Goal: Information Seeking & Learning: Learn about a topic

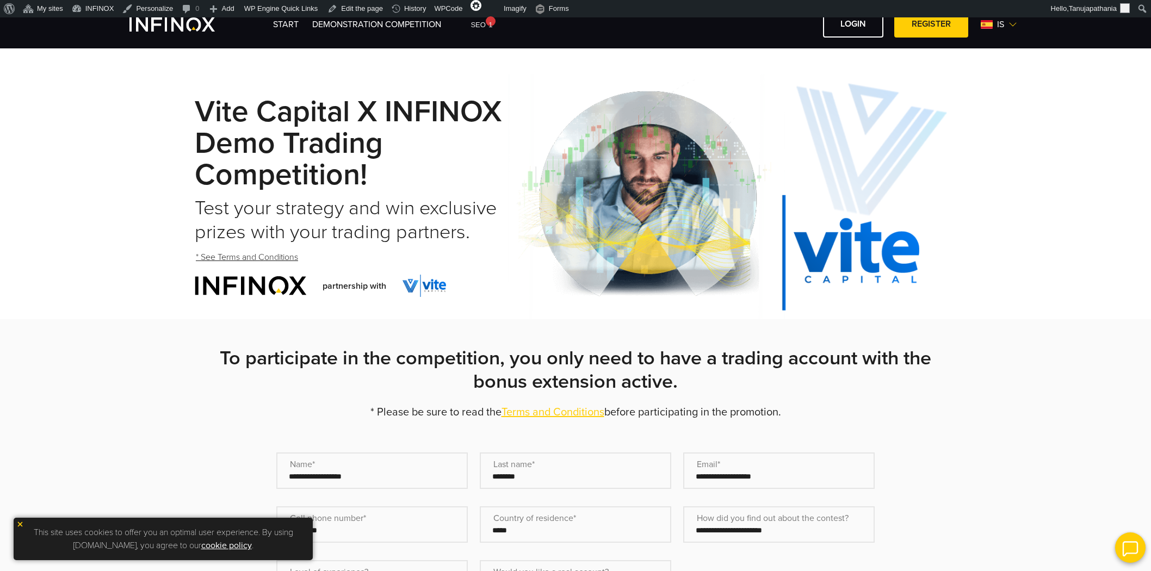
select select "**********"
select select "**"
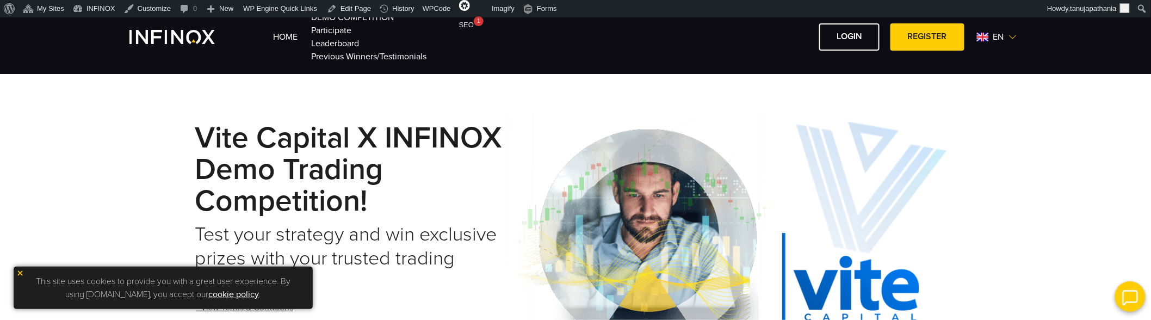
click at [1008, 35] on img at bounding box center [1012, 37] width 9 height 9
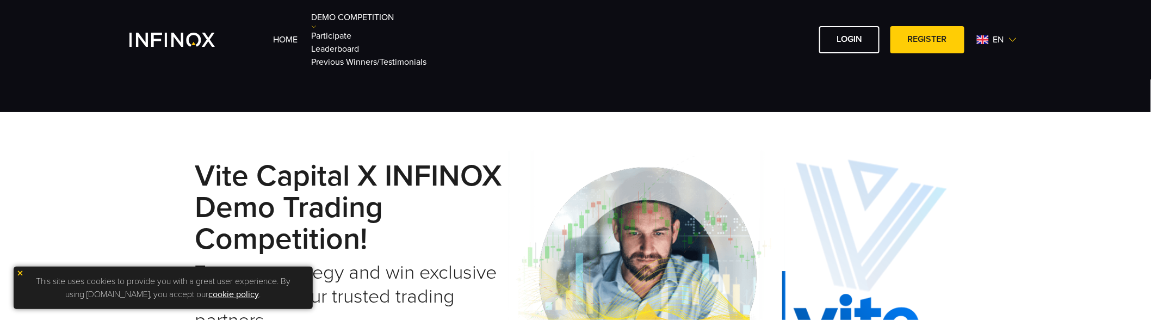
click at [214, 67] on div "Home Demo Competition en English Español" at bounding box center [575, 40] width 892 height 58
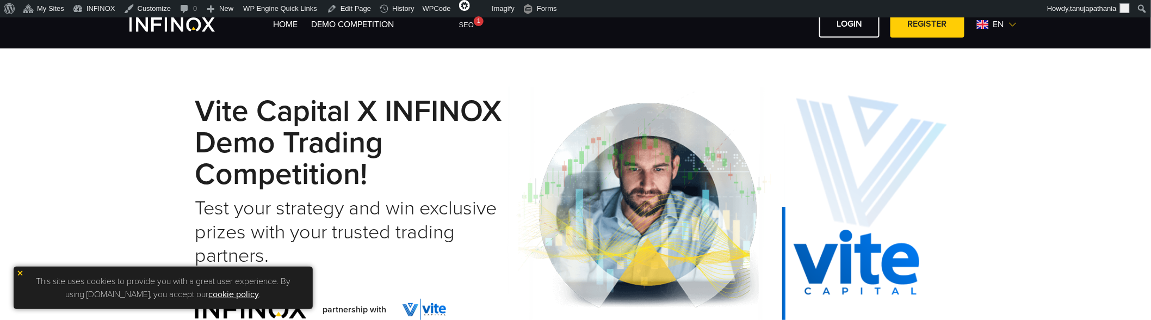
click at [1002, 26] on span "en" at bounding box center [999, 24] width 20 height 13
click at [986, 74] on link "English" at bounding box center [983, 79] width 27 height 13
click at [977, 93] on link "Español" at bounding box center [984, 96] width 29 height 13
click at [989, 26] on span "en" at bounding box center [999, 24] width 20 height 13
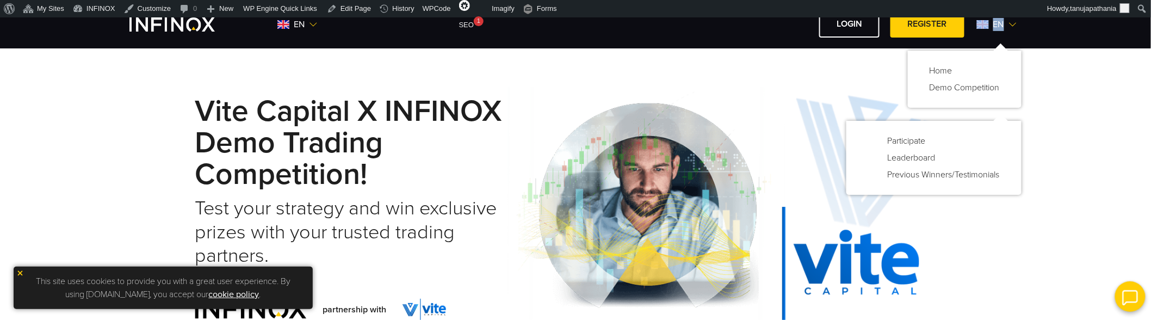
drag, startPoint x: 1020, startPoint y: 28, endPoint x: 969, endPoint y: 26, distance: 51.2
click at [969, 26] on div "en Home Demo Competition" at bounding box center [647, 24] width 748 height 27
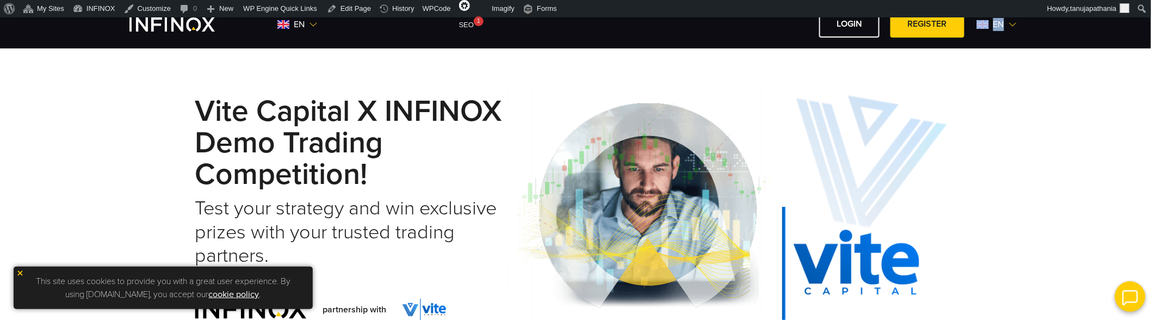
click at [1055, 39] on div "en Home en" at bounding box center [575, 24] width 1151 height 48
click at [1012, 27] on img at bounding box center [1012, 24] width 9 height 9
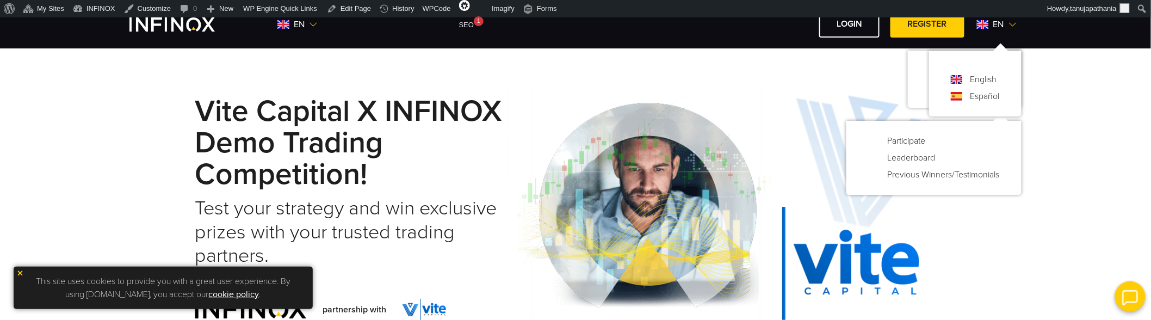
click at [1081, 171] on div "Vite Capital x INFINOX Demo Trading Competition! Test your strategy and win exc…" at bounding box center [575, 208] width 1151 height 267
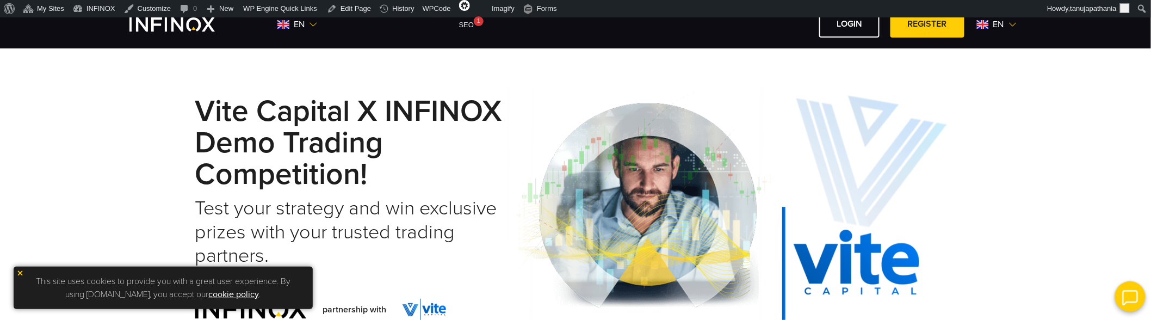
click at [1016, 26] on img at bounding box center [1012, 24] width 9 height 9
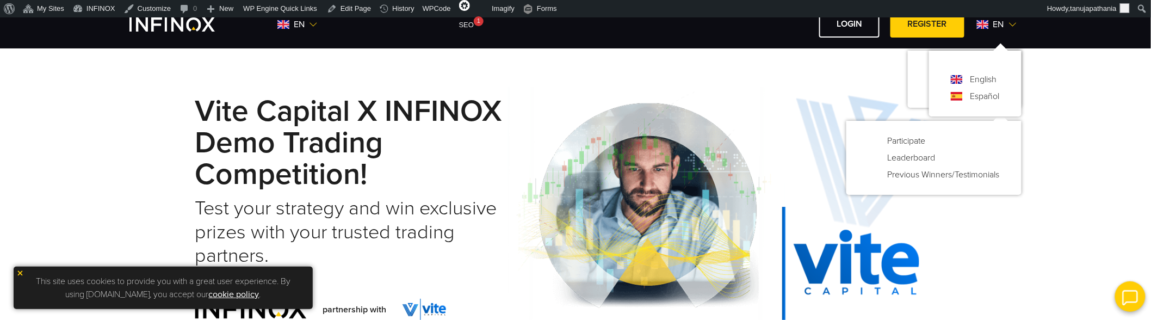
click at [307, 24] on span "en" at bounding box center [299, 24] width 20 height 13
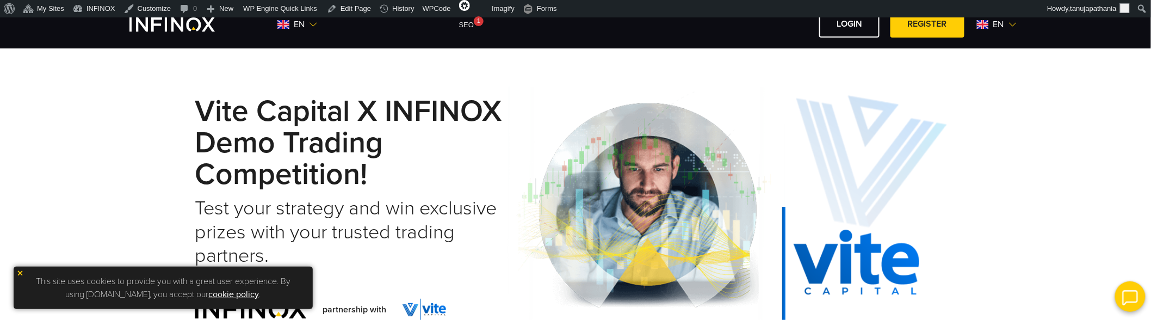
click at [312, 24] on img at bounding box center [313, 24] width 9 height 9
click at [1009, 24] on img at bounding box center [1012, 24] width 9 height 9
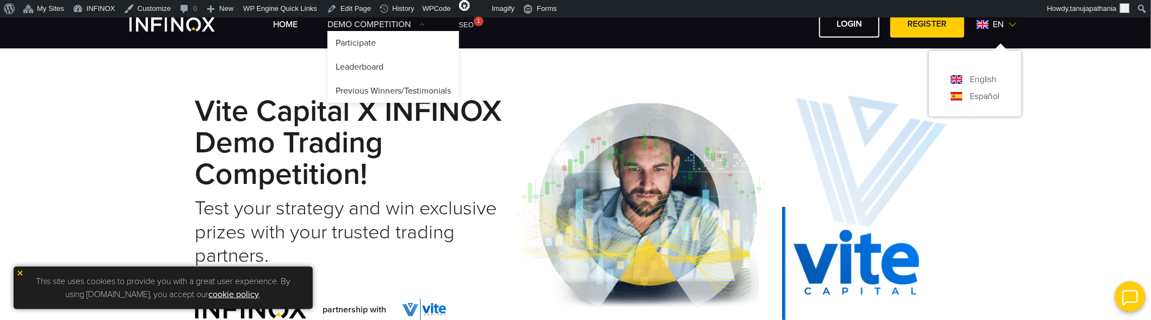
click at [416, 26] on link "Demo Competition" at bounding box center [375, 24] width 97 height 13
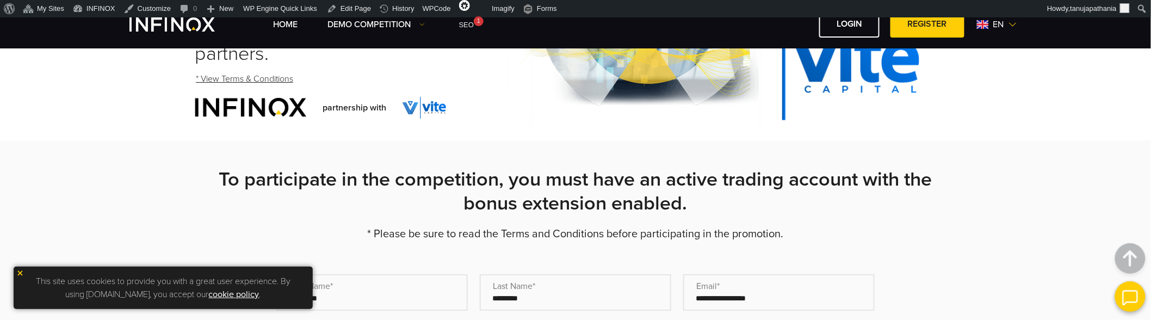
scroll to position [93, 0]
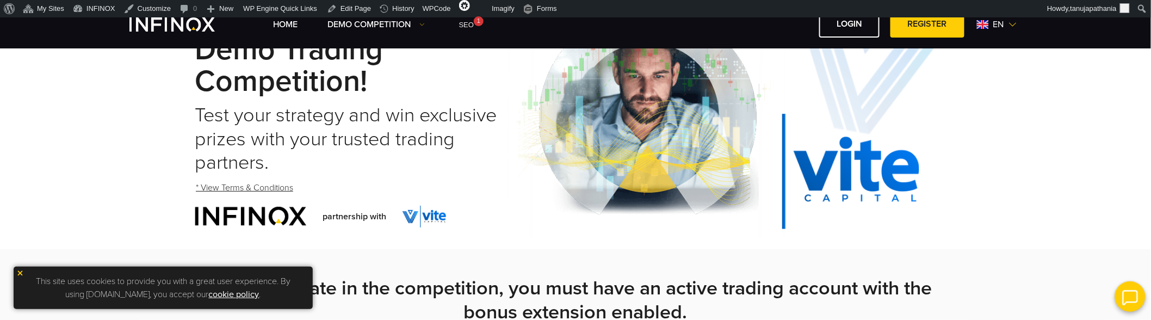
click at [479, 278] on strong "To participate in the competition, you must have an active trading account with…" at bounding box center [575, 299] width 713 height 47
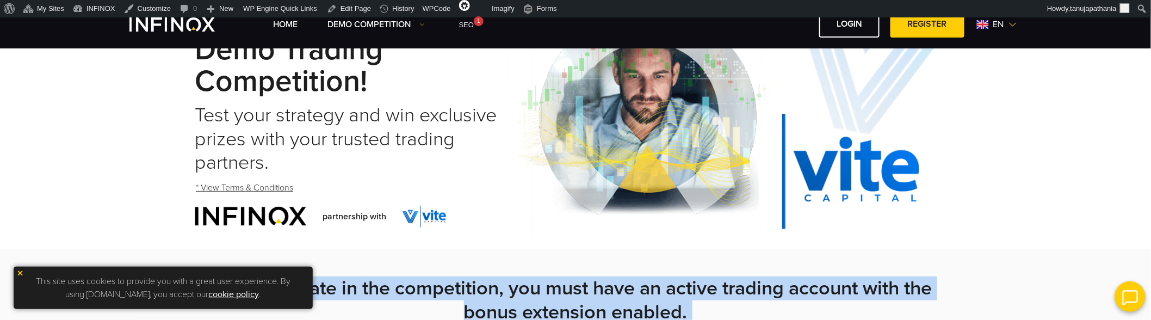
click at [479, 278] on strong "To participate in the competition, you must have an active trading account with…" at bounding box center [575, 299] width 713 height 47
click at [598, 296] on strong "To participate in the competition, you must have an active trading account with…" at bounding box center [575, 299] width 713 height 47
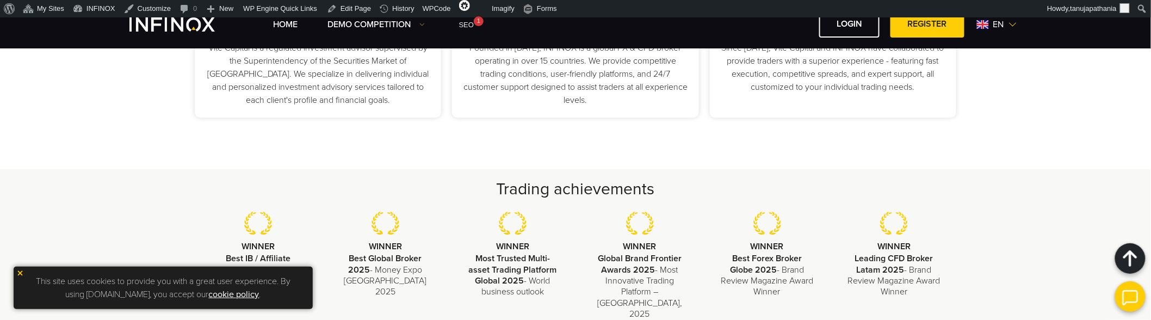
scroll to position [1603, 0]
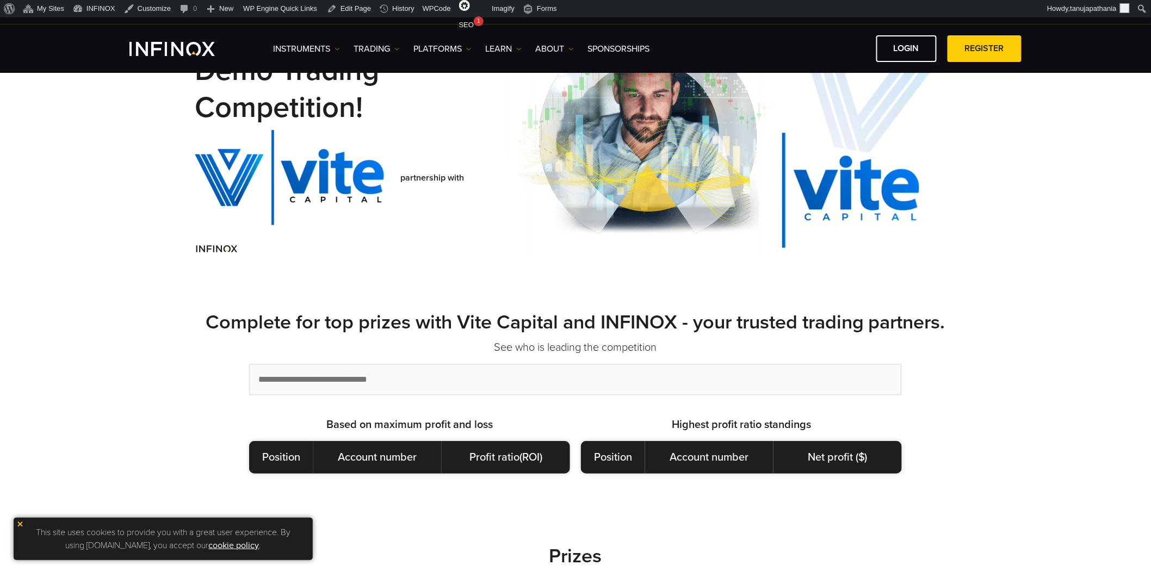
scroll to position [362, 0]
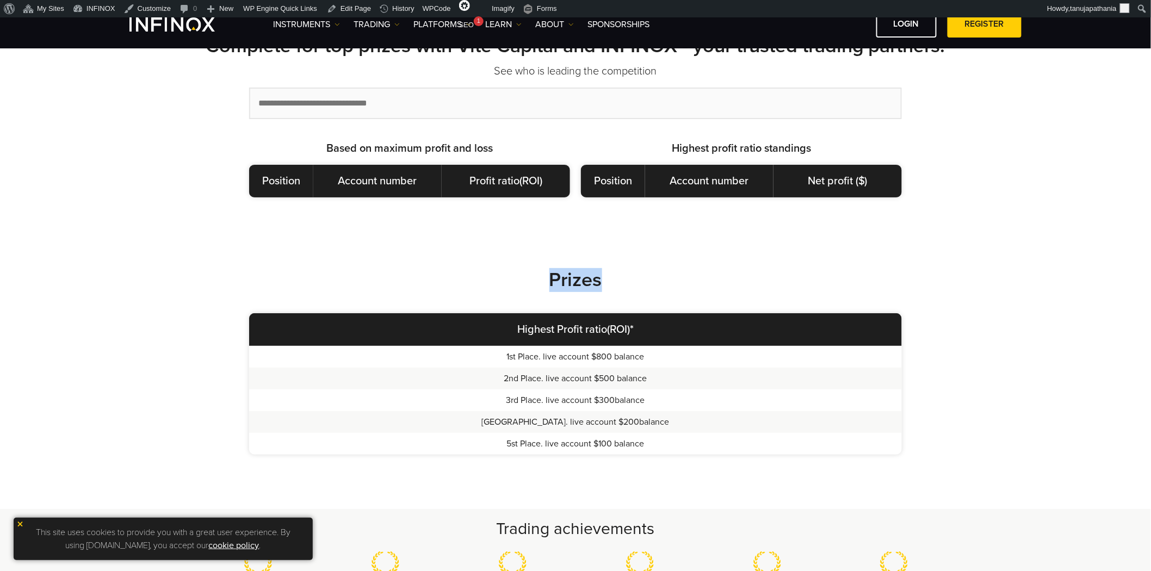
drag, startPoint x: 509, startPoint y: 277, endPoint x: 645, endPoint y: 278, distance: 136.0
click at [645, 278] on h2 "Prizes" at bounding box center [575, 280] width 761 height 24
click at [575, 285] on strong "Prizes" at bounding box center [575, 279] width 53 height 23
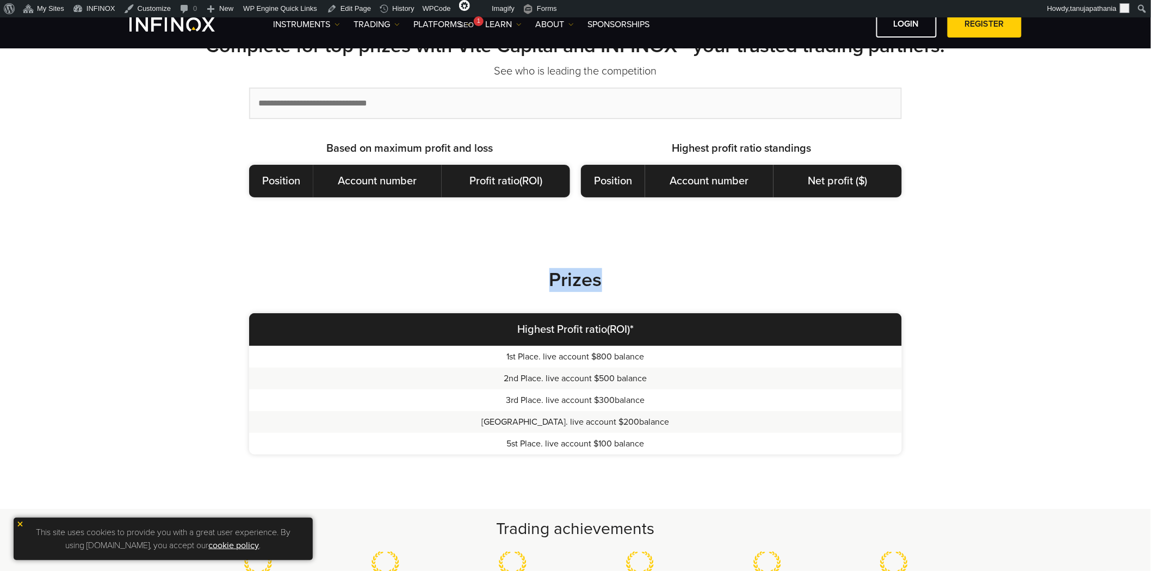
click at [575, 285] on strong "Prizes" at bounding box center [575, 279] width 53 height 23
click at [653, 285] on h2 "Prizes" at bounding box center [575, 280] width 761 height 24
click at [361, 110] on input "text" at bounding box center [575, 103] width 650 height 29
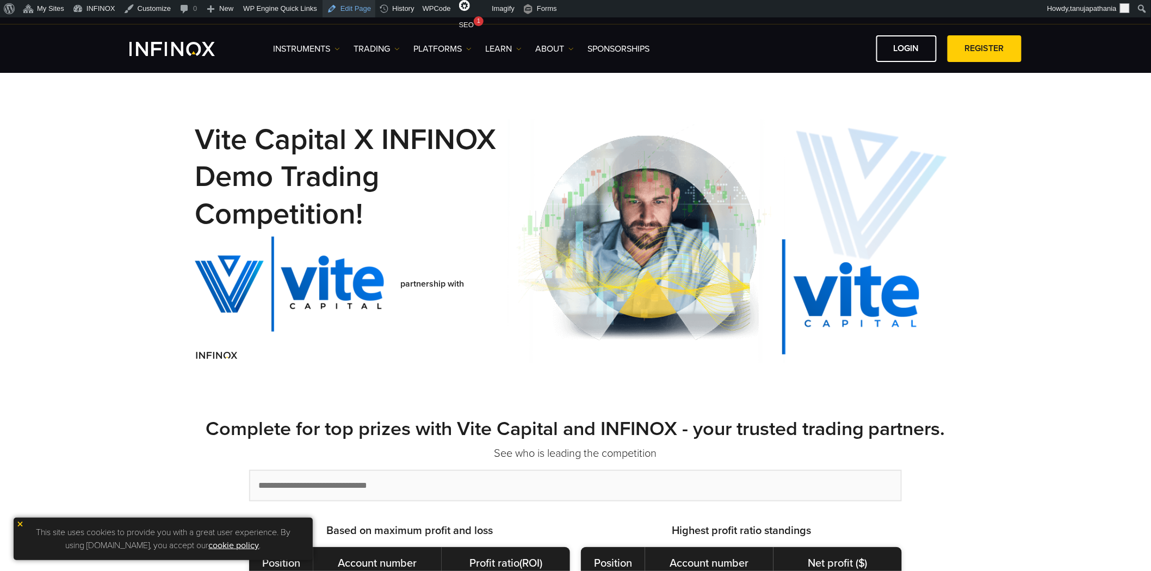
click at [336, 11] on link "Edit Page" at bounding box center [349, 8] width 53 height 17
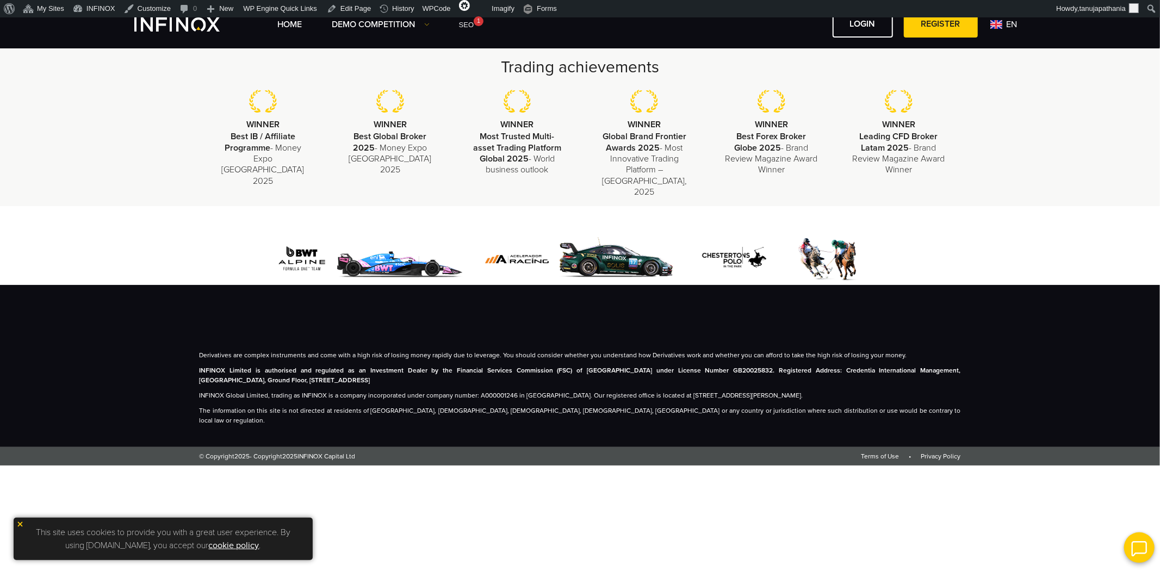
click at [555, 88] on div "Trading achievements WINNER Best IB / Affiliate Programme - Money Expo Mexico 2…" at bounding box center [580, 126] width 783 height 141
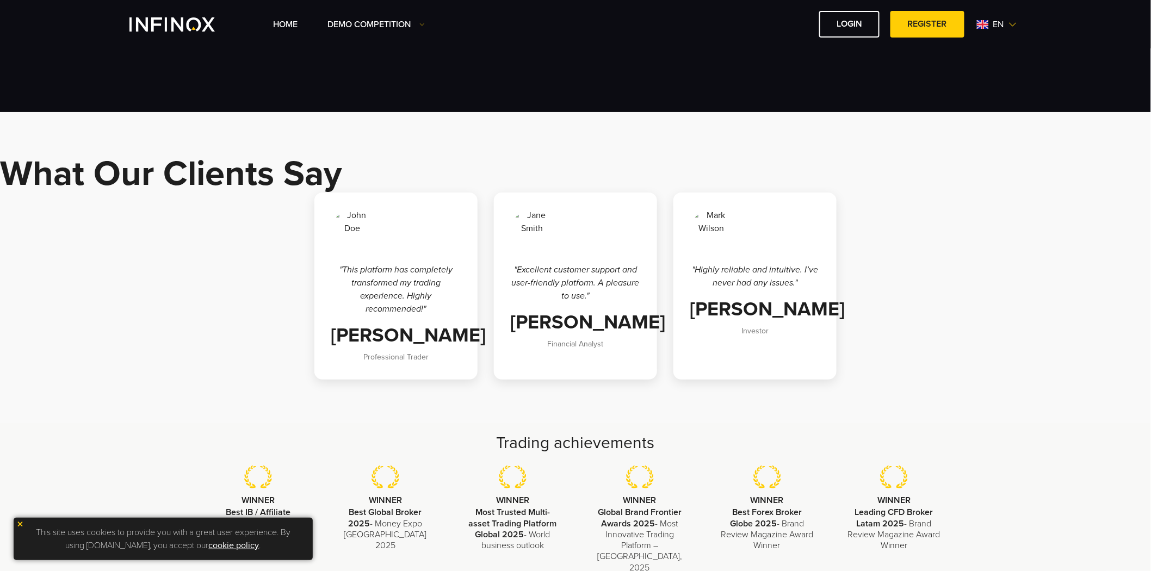
click at [257, 168] on h1 "What Our Clients Say" at bounding box center [575, 174] width 1151 height 37
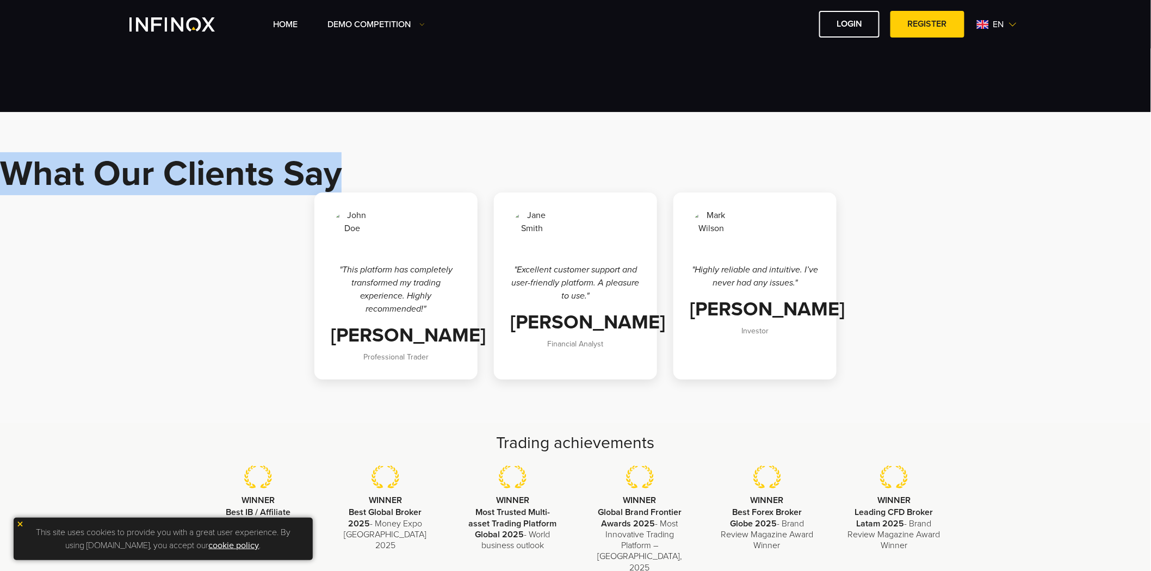
click at [257, 168] on h1 "What Our Clients Say" at bounding box center [575, 174] width 1151 height 37
click at [395, 171] on h1 "What Our Clients Say" at bounding box center [575, 174] width 1151 height 37
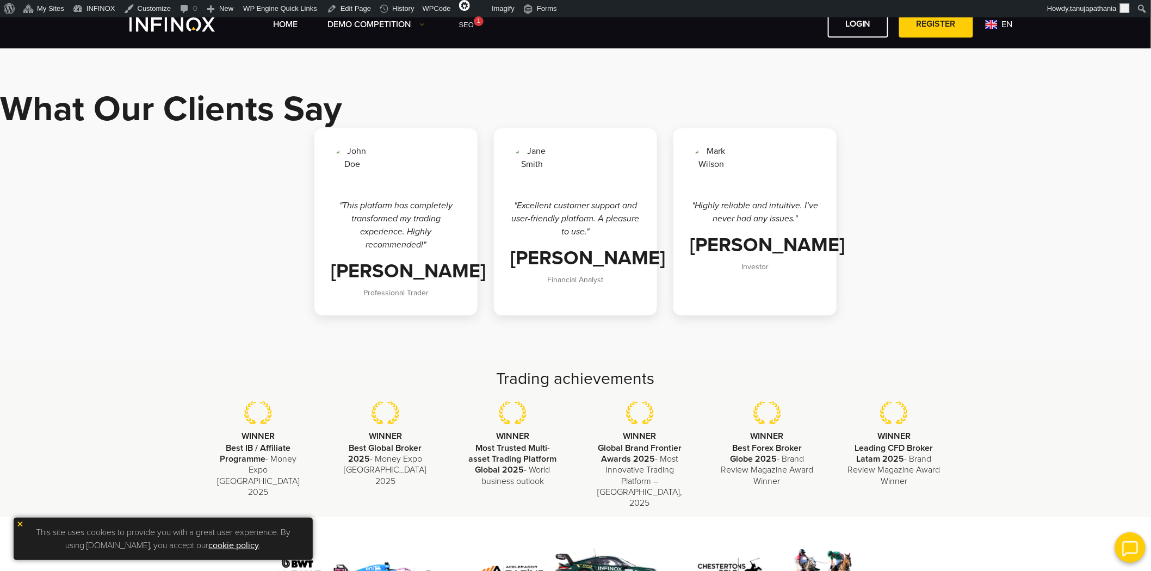
drag, startPoint x: 377, startPoint y: 170, endPoint x: 335, endPoint y: 145, distance: 49.5
click at [335, 145] on div at bounding box center [396, 167] width 131 height 44
click at [424, 171] on div at bounding box center [396, 167] width 131 height 44
click at [749, 193] on div ""Highly reliable and intuitive. I’ve never had any issues." Mark Wilson Investor" at bounding box center [754, 221] width 163 height 187
click at [420, 272] on h3 "[PERSON_NAME]" at bounding box center [396, 271] width 131 height 24
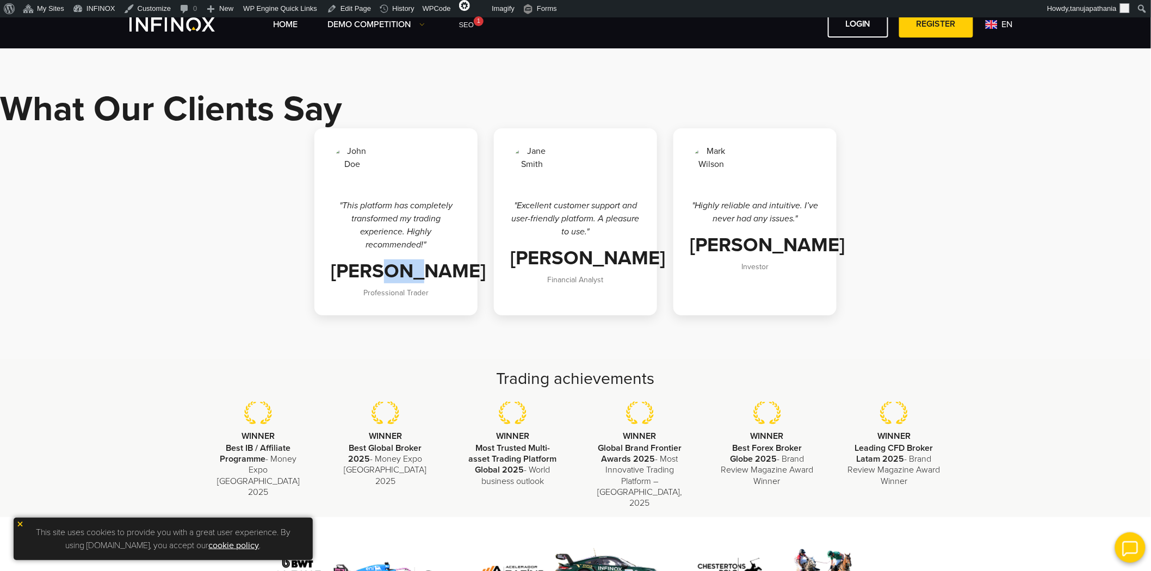
click at [420, 272] on h3 "[PERSON_NAME]" at bounding box center [396, 271] width 131 height 24
click at [574, 255] on h3 "[PERSON_NAME]" at bounding box center [575, 258] width 131 height 24
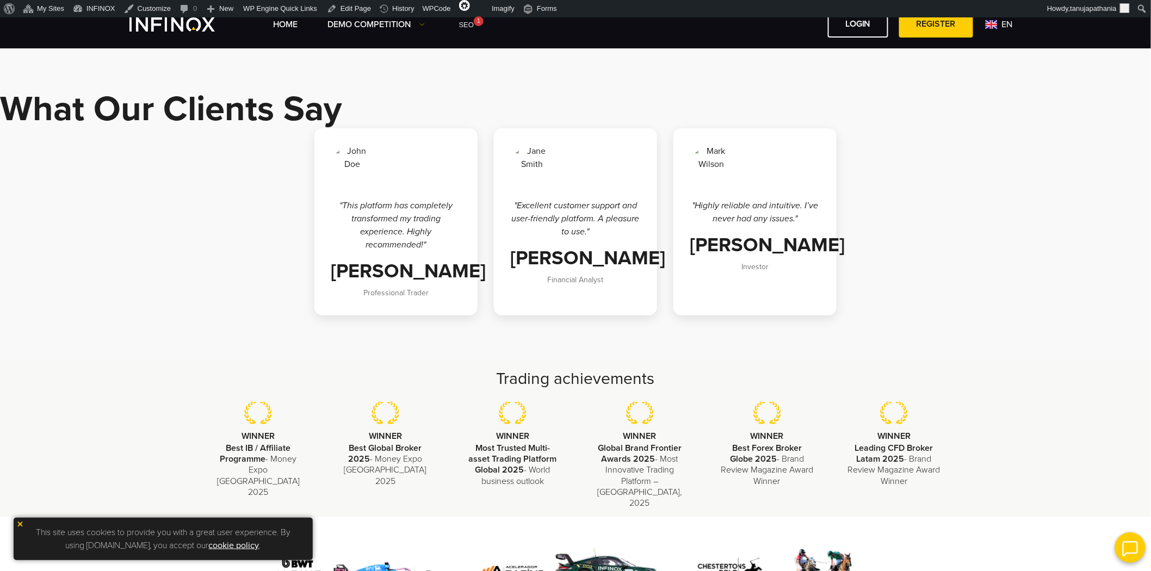
click at [580, 281] on span "Financial Analyst" at bounding box center [576, 279] width 56 height 9
click at [654, 290] on div ""Excellent customer support and user-friendly platform. A pleasure to use." Jan…" at bounding box center [575, 221] width 163 height 187
click at [230, 112] on h1 "What Our Clients Say" at bounding box center [575, 109] width 1151 height 37
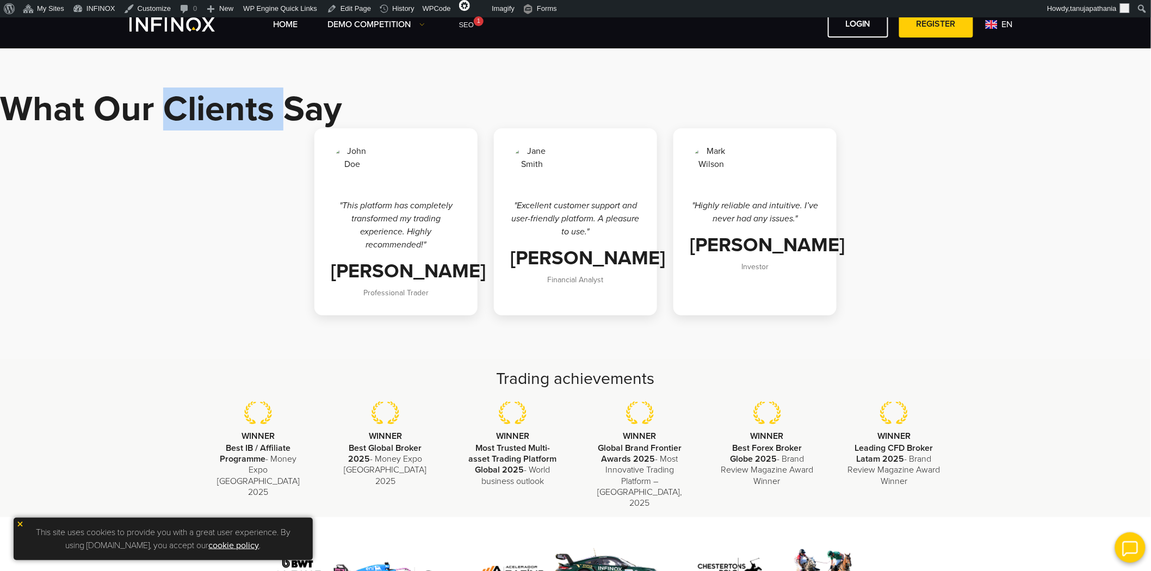
click at [230, 112] on h1 "What Our Clients Say" at bounding box center [575, 109] width 1151 height 37
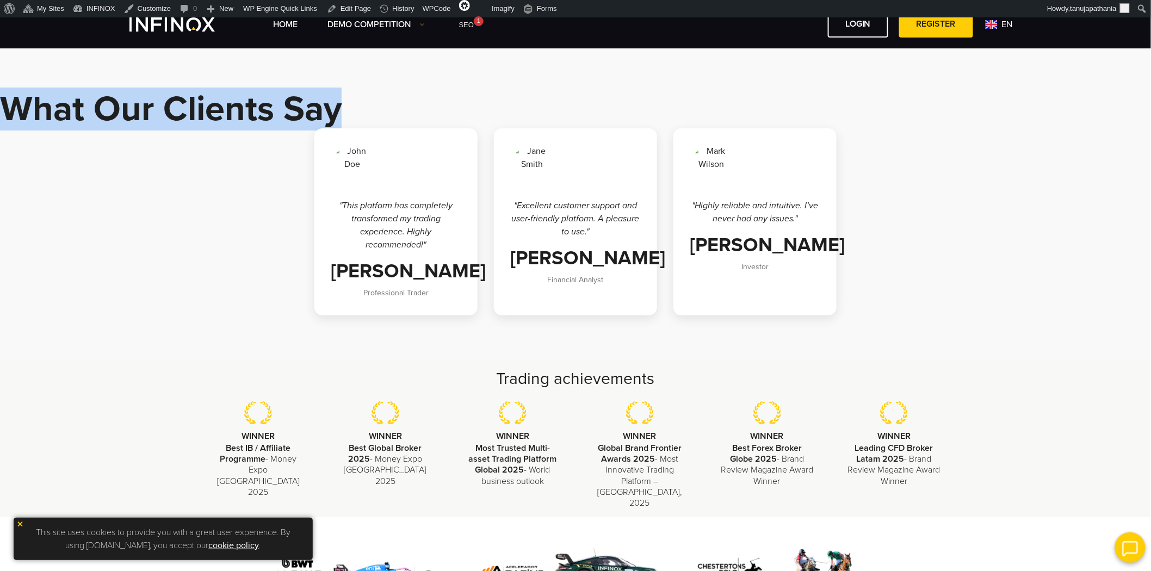
click at [230, 112] on h1 "What Our Clients Say" at bounding box center [575, 109] width 1151 height 37
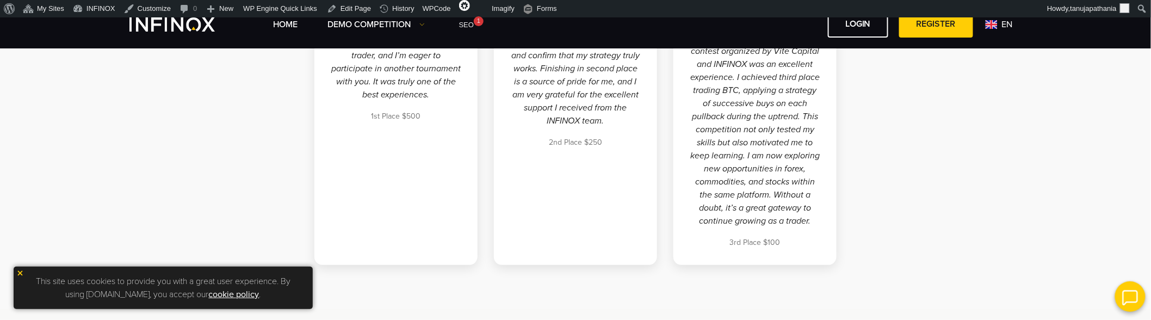
scroll to position [241, 0]
click at [746, 236] on span "3rd Place $100" at bounding box center [755, 235] width 51 height 9
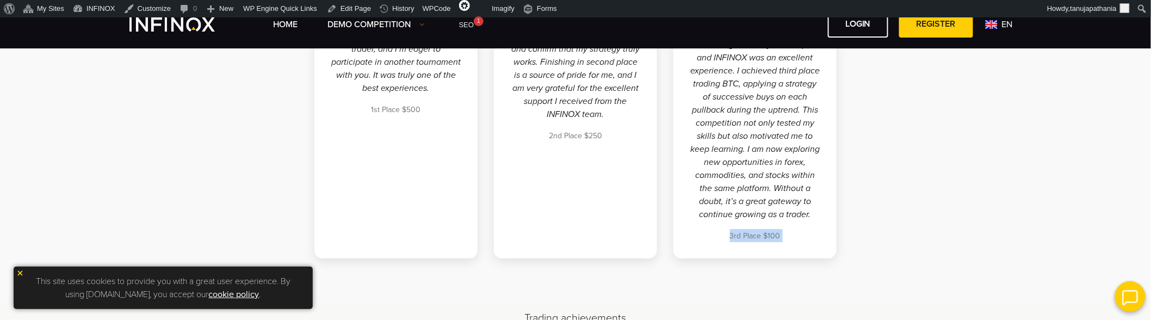
click at [746, 236] on span "3rd Place $100" at bounding box center [755, 235] width 51 height 9
click at [801, 237] on div "Jacinto Manyari del Carpio Participating in the trading contest organized by Vi…" at bounding box center [755, 97] width 131 height 292
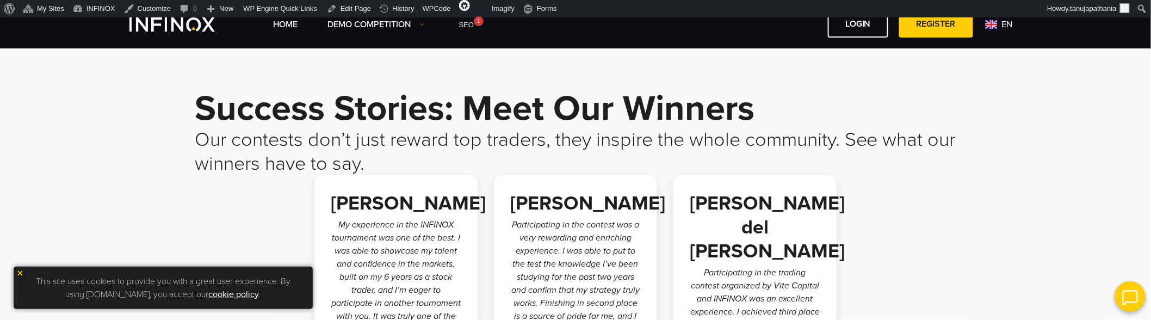
scroll to position [0, 0]
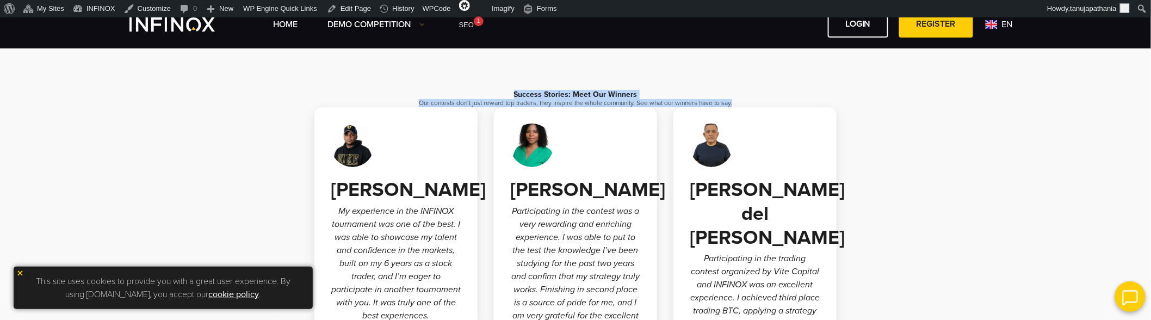
drag, startPoint x: 677, startPoint y: 159, endPoint x: 296, endPoint y: 99, distance: 384.9
click at [296, 99] on div "Success Stories: Meet Our Winners Our contests don’t just reward top traders, t…" at bounding box center [575, 291] width 761 height 401
click at [682, 107] on h2 "Our contests don’t just reward top traders, they inspire the whole community. S…" at bounding box center [575, 103] width 761 height 8
drag, startPoint x: 709, startPoint y: 165, endPoint x: 286, endPoint y: 104, distance: 427.4
click at [286, 104] on div "Success Stories: Meet Our Winners Our contests don’t just reward top traders, t…" at bounding box center [575, 291] width 761 height 401
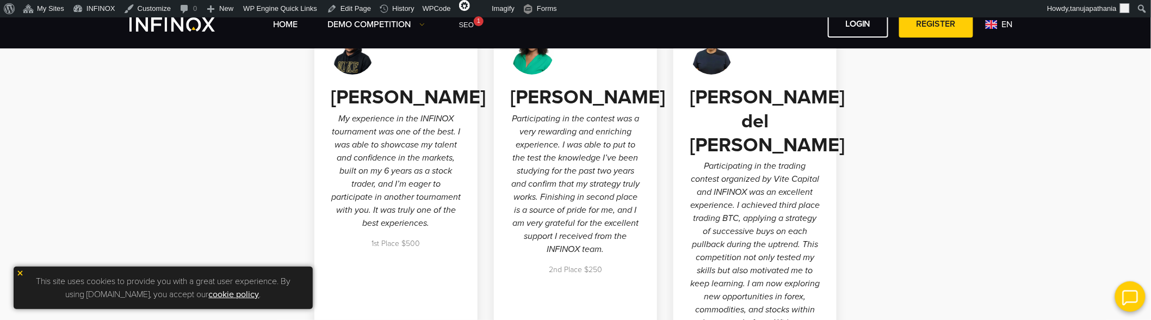
scroll to position [121, 0]
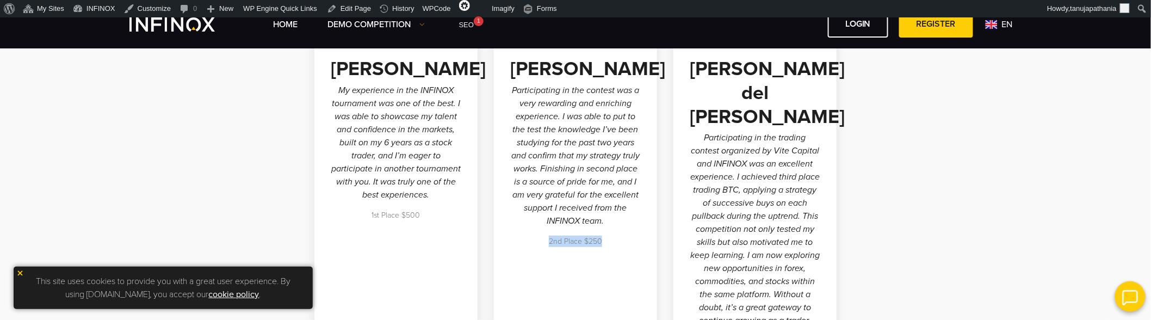
drag, startPoint x: 544, startPoint y: 268, endPoint x: 611, endPoint y: 267, distance: 66.4
click at [611, 247] on p "2nd Place $250" at bounding box center [575, 241] width 131 height 11
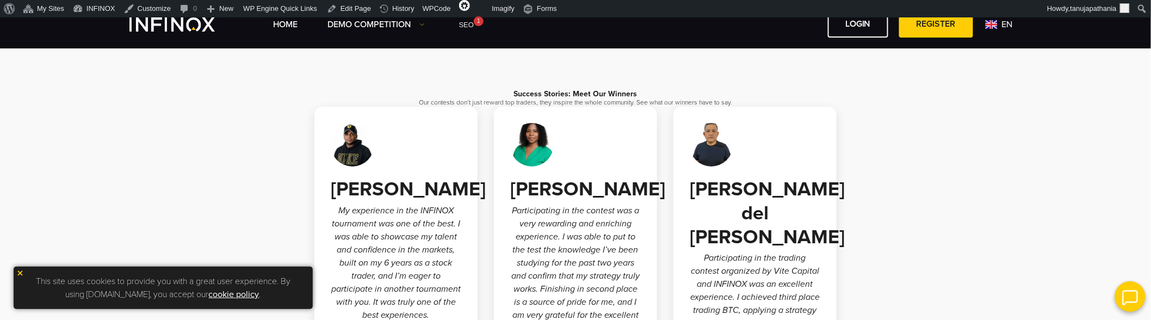
scroll to position [0, 0]
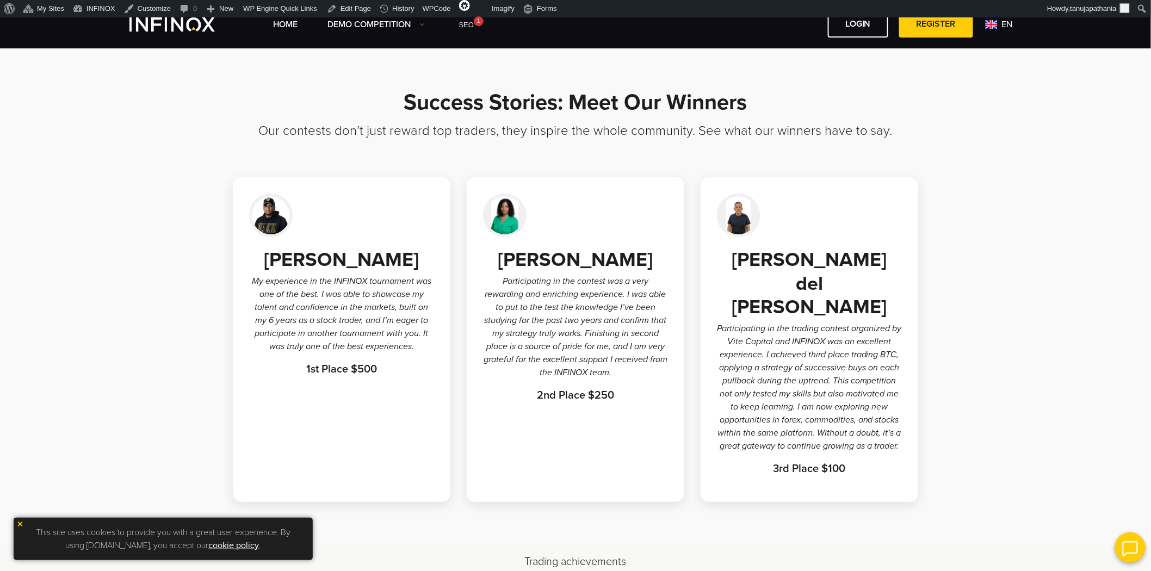
click at [586, 319] on p "2nd Place $250" at bounding box center [575, 395] width 185 height 16
click at [852, 319] on p "Participating in the trading contest organized by Vite Capital and INFINOX was …" at bounding box center [809, 387] width 185 height 131
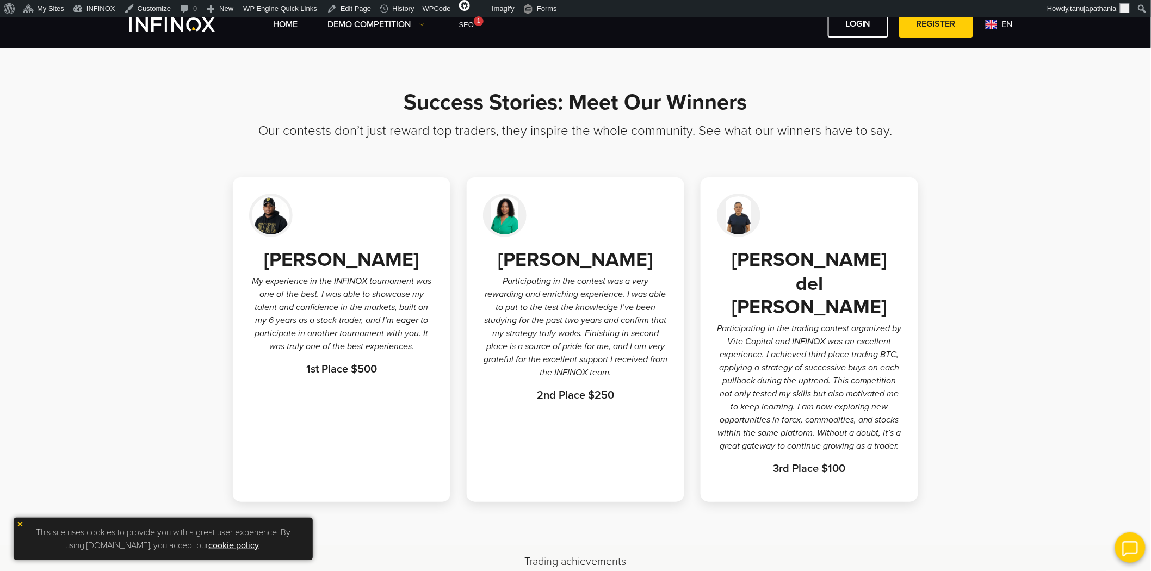
click at [825, 319] on strong "3rd Place $100" at bounding box center [809, 468] width 72 height 13
click at [342, 205] on div at bounding box center [341, 216] width 185 height 44
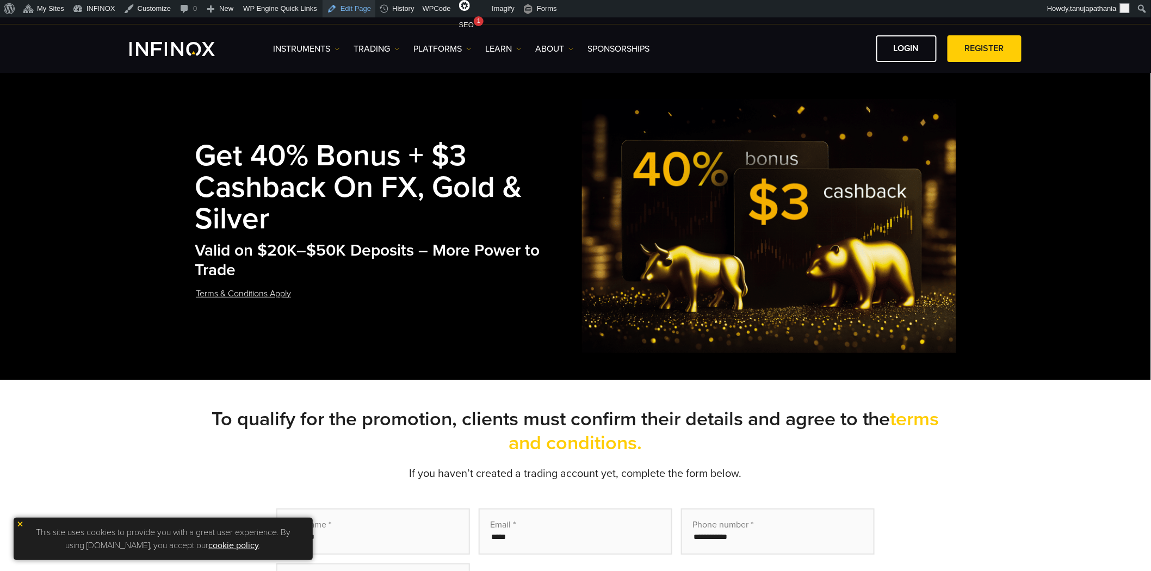
click at [333, 5] on link "Edit Page" at bounding box center [349, 8] width 53 height 17
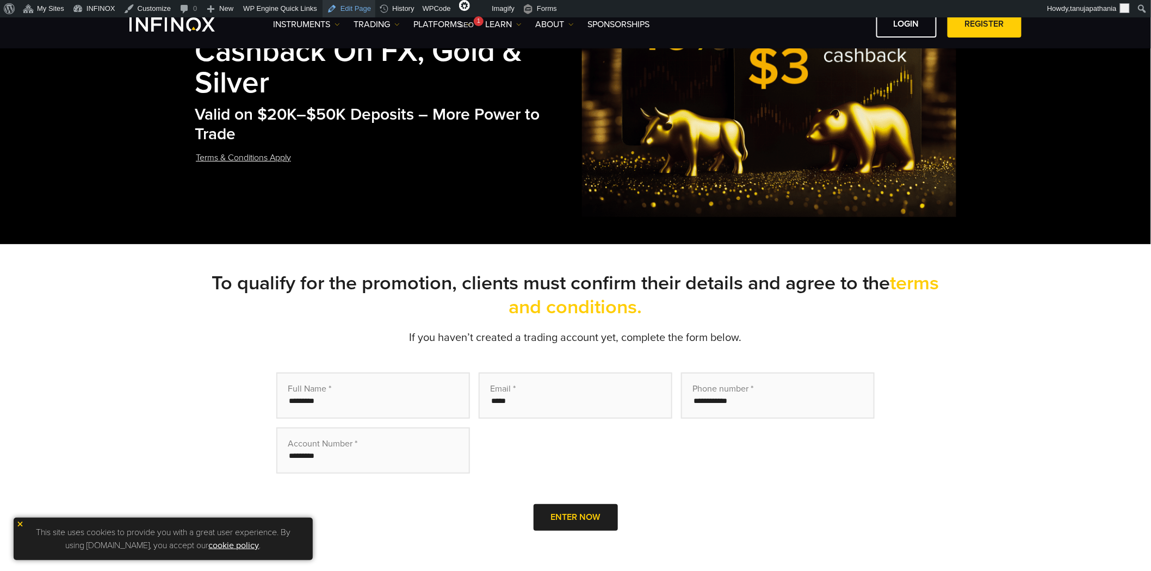
scroll to position [121, 0]
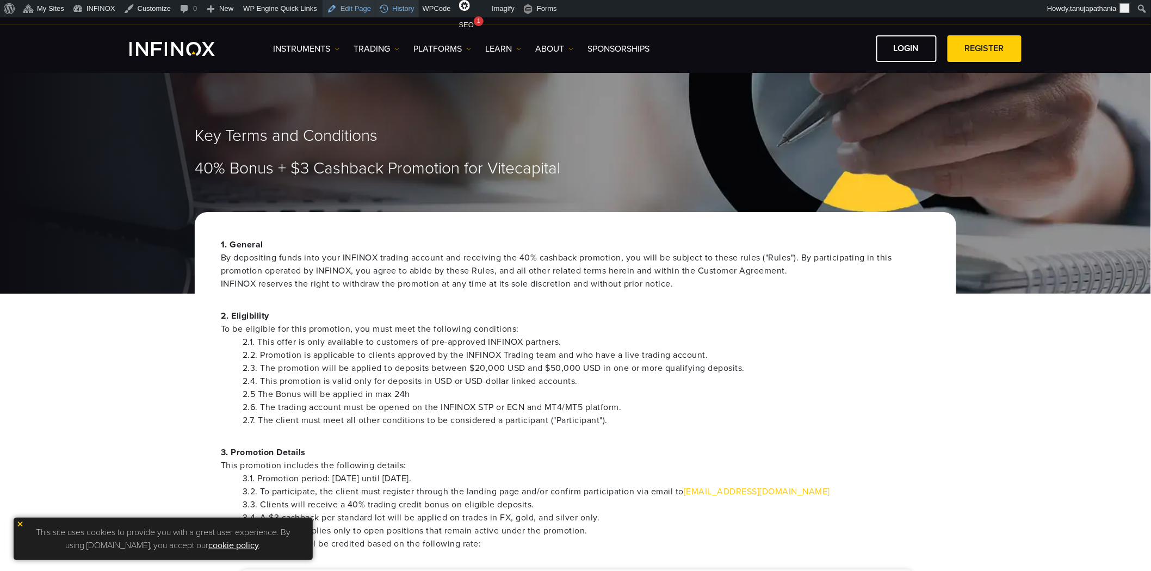
click at [341, 7] on link "Edit Page" at bounding box center [349, 8] width 53 height 17
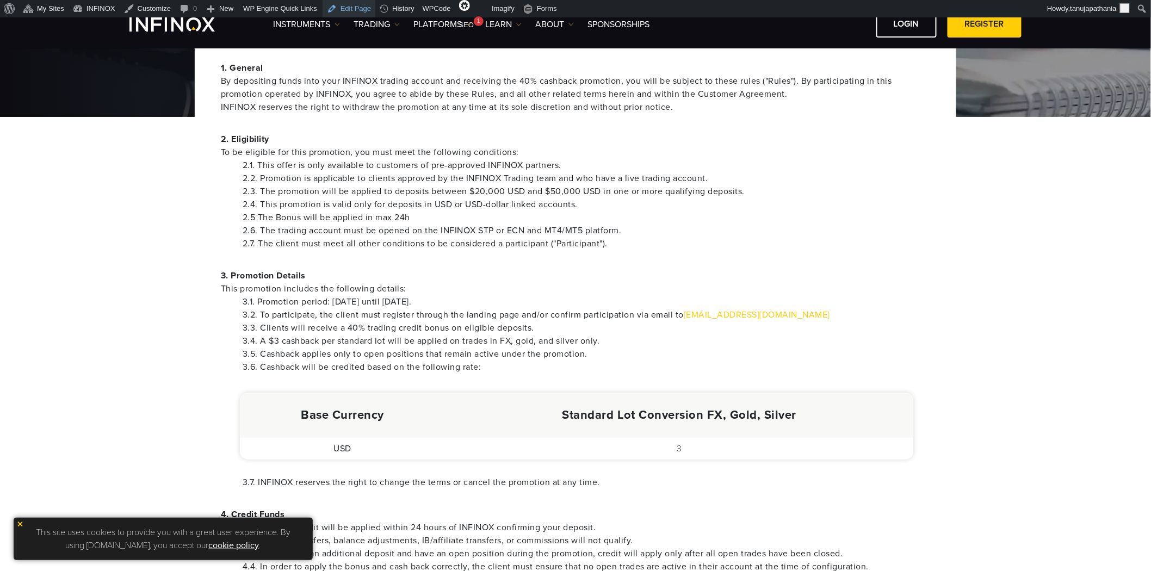
scroll to position [181, 0]
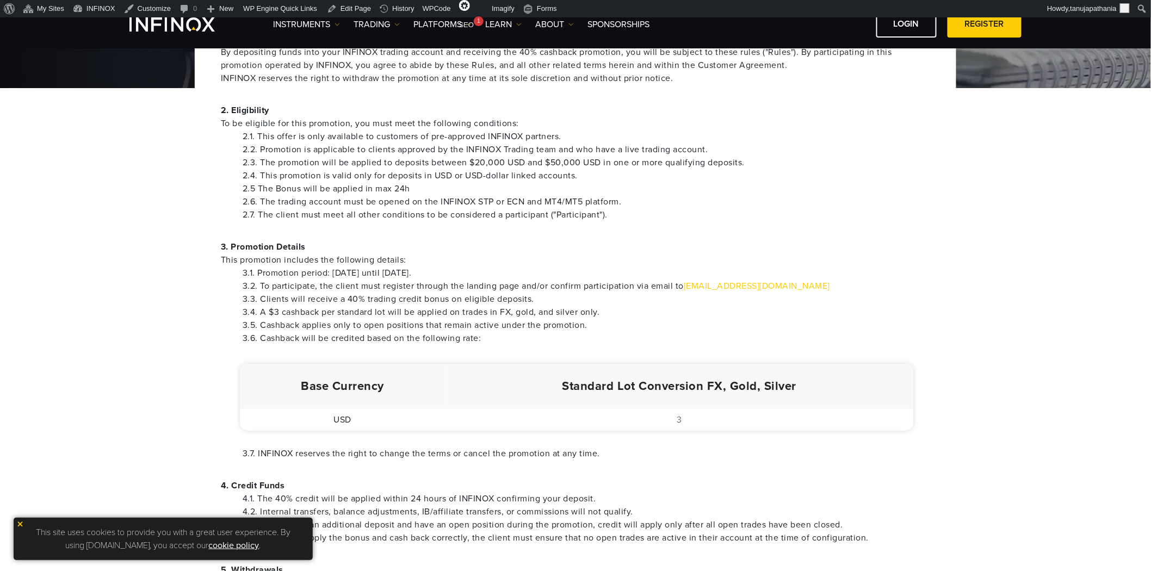
drag, startPoint x: 258, startPoint y: 270, endPoint x: 521, endPoint y: 277, distance: 263.4
click at [521, 277] on li "3.1. Promotion period: July 28, 2025 until October 31, 2025." at bounding box center [586, 273] width 687 height 13
copy li "Promotion period: July 28, 2025 until October 31, 2025."
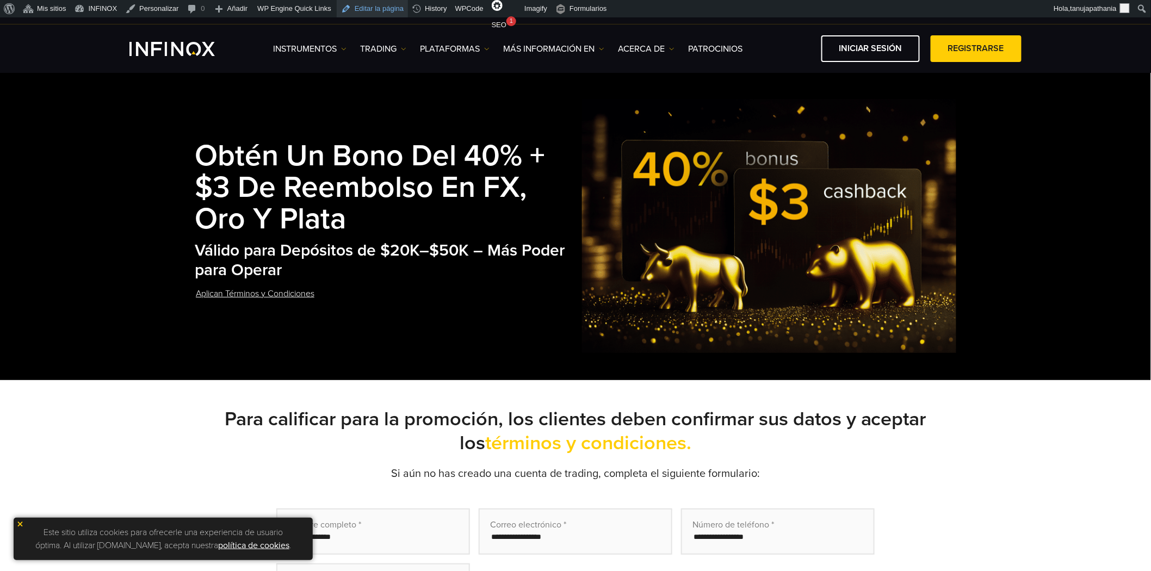
click at [377, 11] on link "Editar la página" at bounding box center [372, 8] width 71 height 17
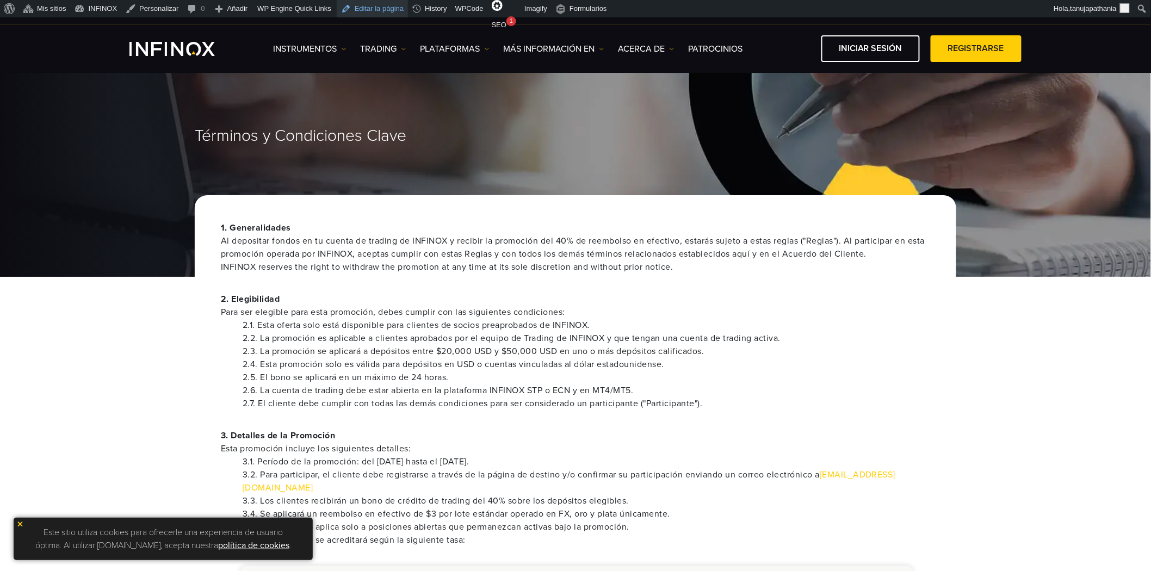
click at [369, 8] on link "Editar la página" at bounding box center [372, 8] width 71 height 17
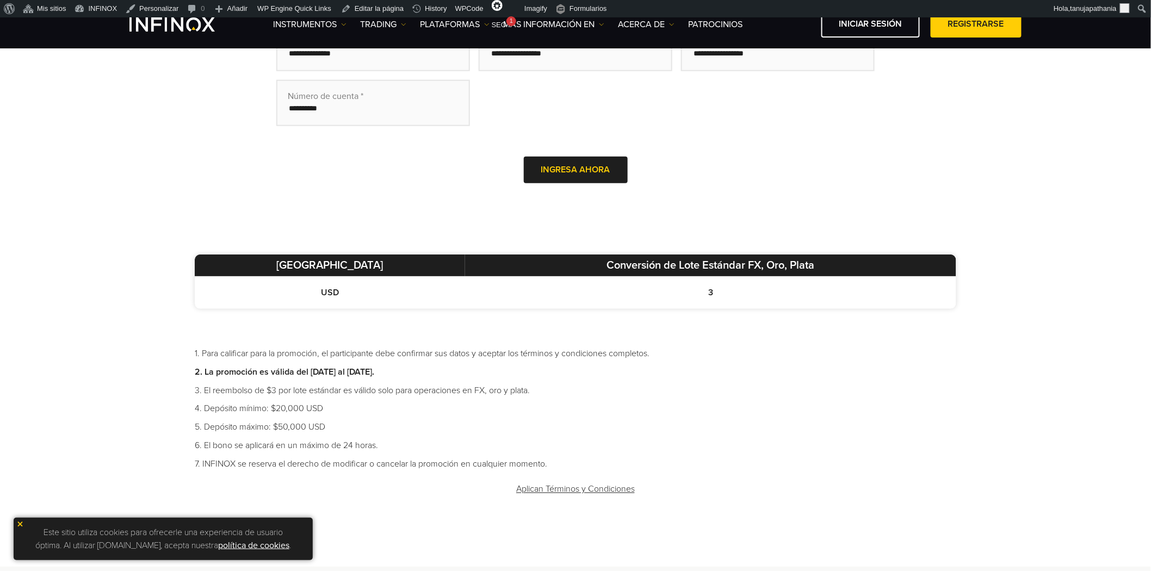
scroll to position [483, 0]
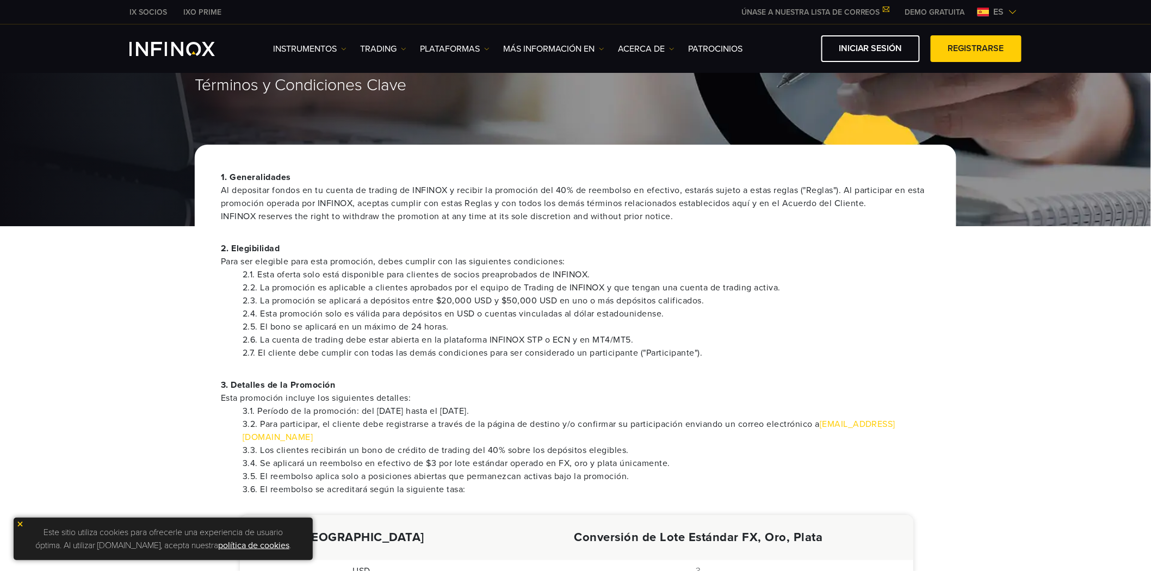
scroll to position [121, 0]
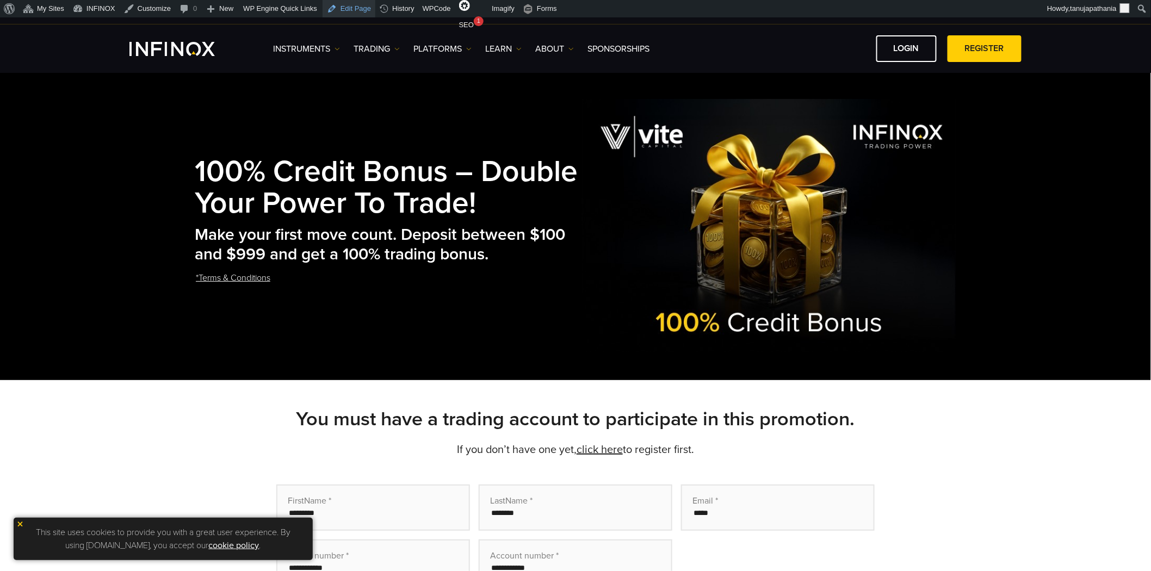
click at [344, 9] on link "Edit Page" at bounding box center [349, 8] width 53 height 17
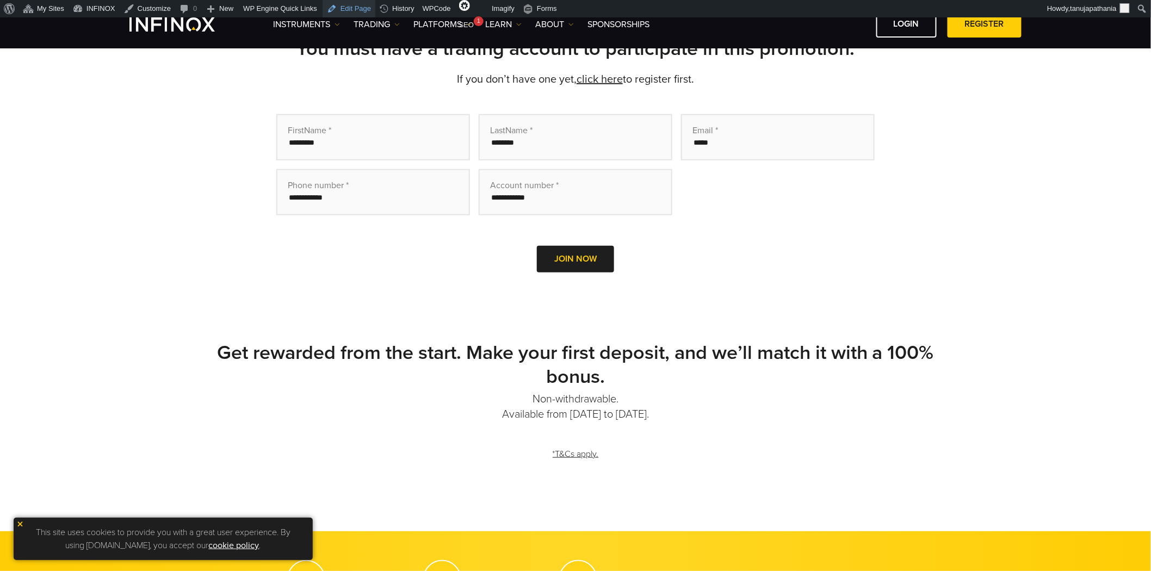
scroll to position [362, 0]
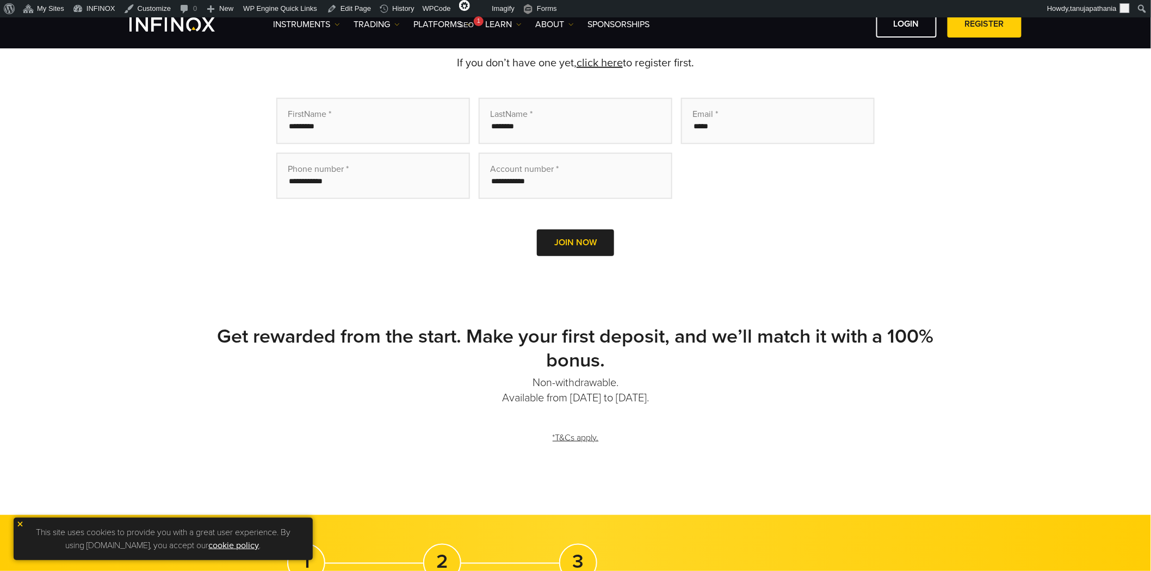
click at [467, 342] on strong "Get rewarded from the start. Make your first deposit, and we’ll match it with a…" at bounding box center [575, 348] width 717 height 47
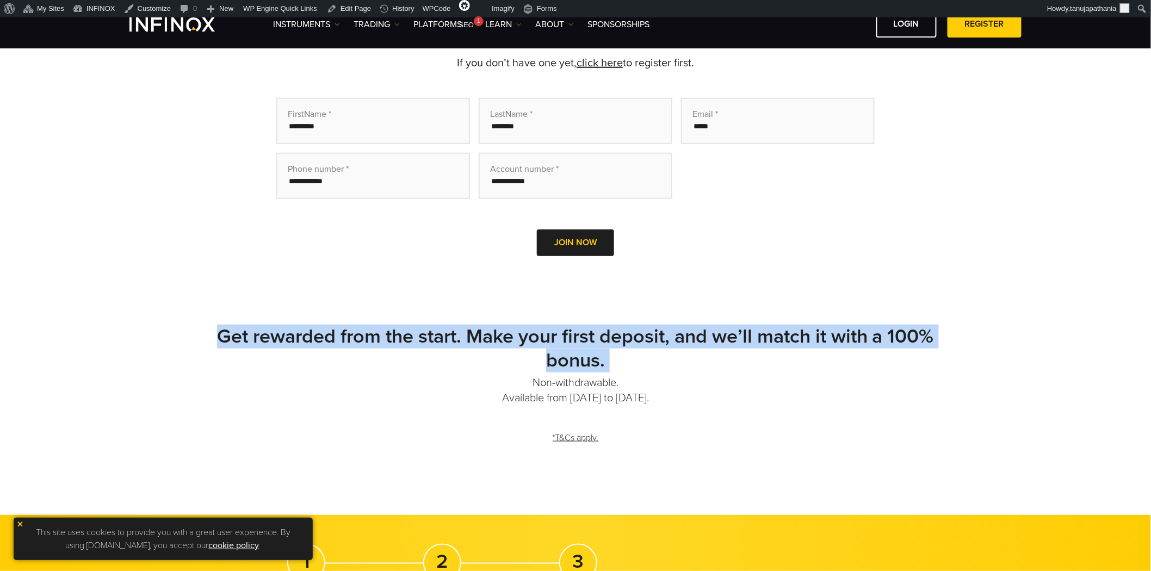
click at [467, 342] on strong "Get rewarded from the start. Make your first deposit, and we’ll match it with a…" at bounding box center [575, 348] width 717 height 47
click at [665, 355] on h2 "Get rewarded from the start. Make your first deposit, and we’ll match it with a…" at bounding box center [575, 349] width 761 height 48
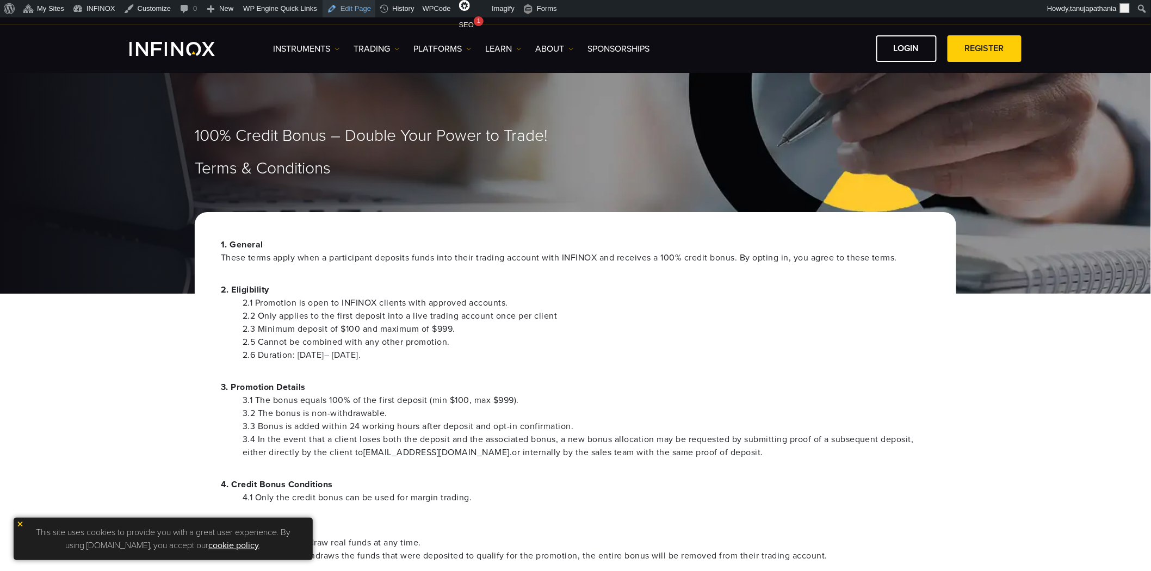
click at [336, 4] on link "Edit Page" at bounding box center [349, 8] width 53 height 17
drag, startPoint x: 444, startPoint y: 356, endPoint x: 248, endPoint y: 356, distance: 195.8
click at [240, 355] on ul "2.1 Promotion is open to INFINOX clients with approved accounts. 2.2 Only appli…" at bounding box center [575, 328] width 709 height 65
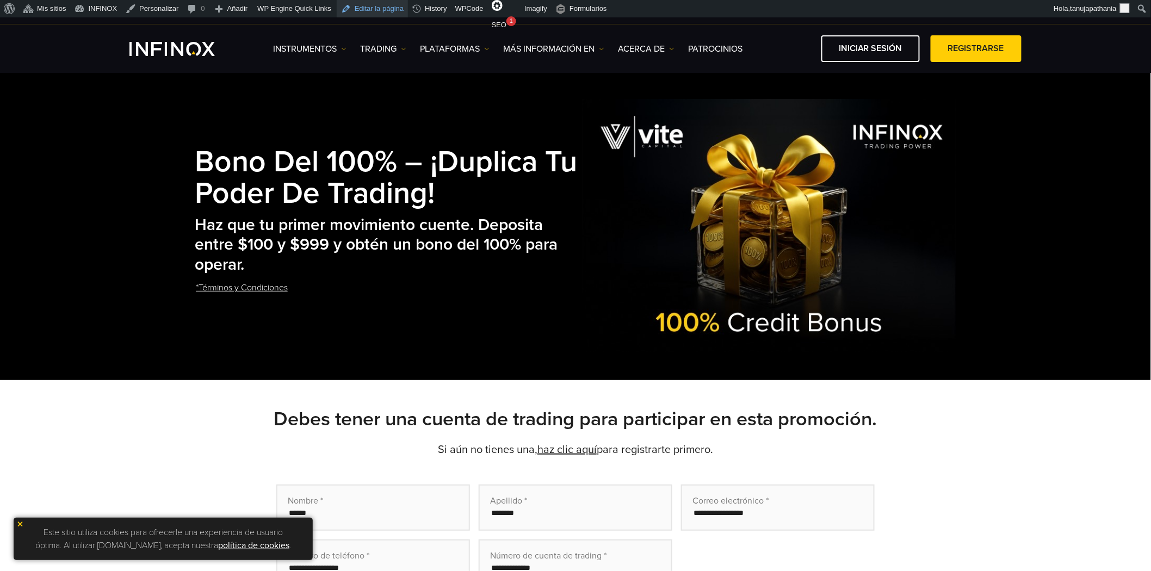
click at [356, 8] on link "Editar la página" at bounding box center [372, 8] width 71 height 17
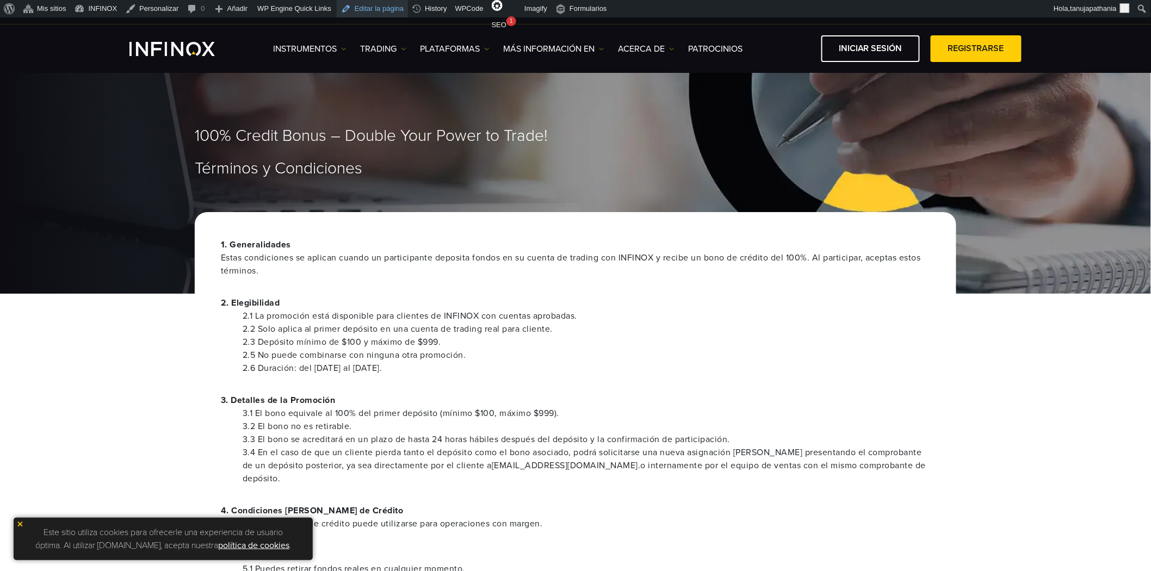
click at [363, 6] on link "Editar la página" at bounding box center [372, 8] width 71 height 17
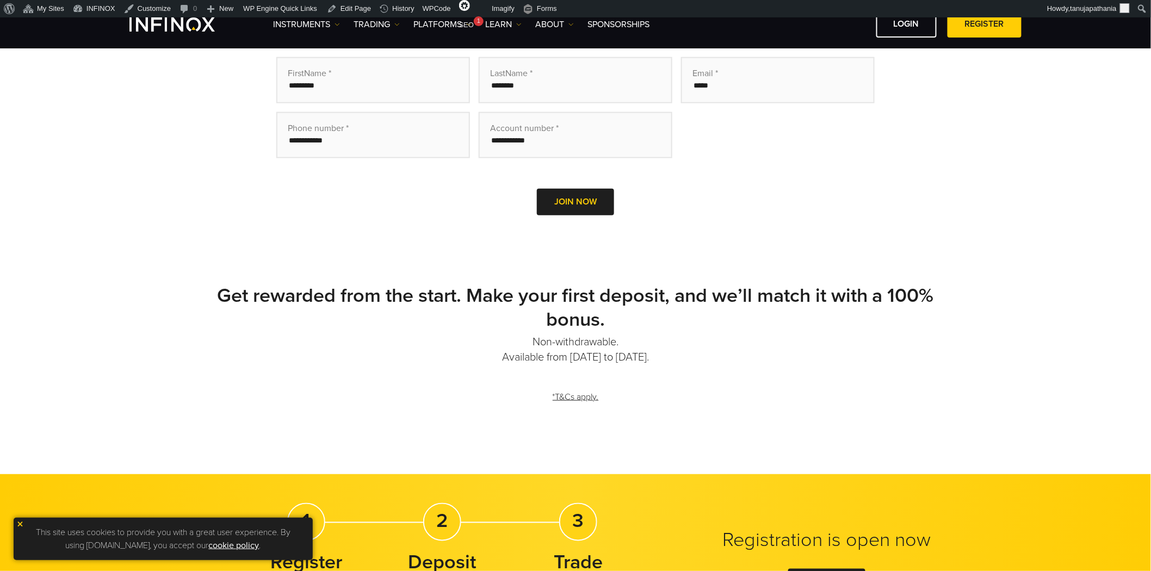
scroll to position [427, 0]
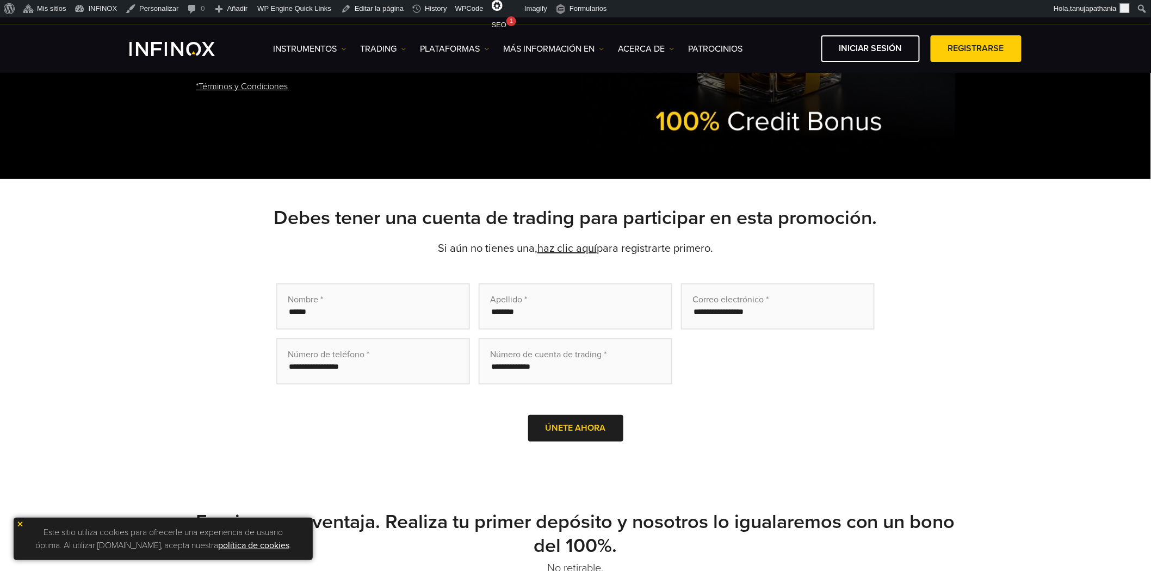
scroll to position [362, 0]
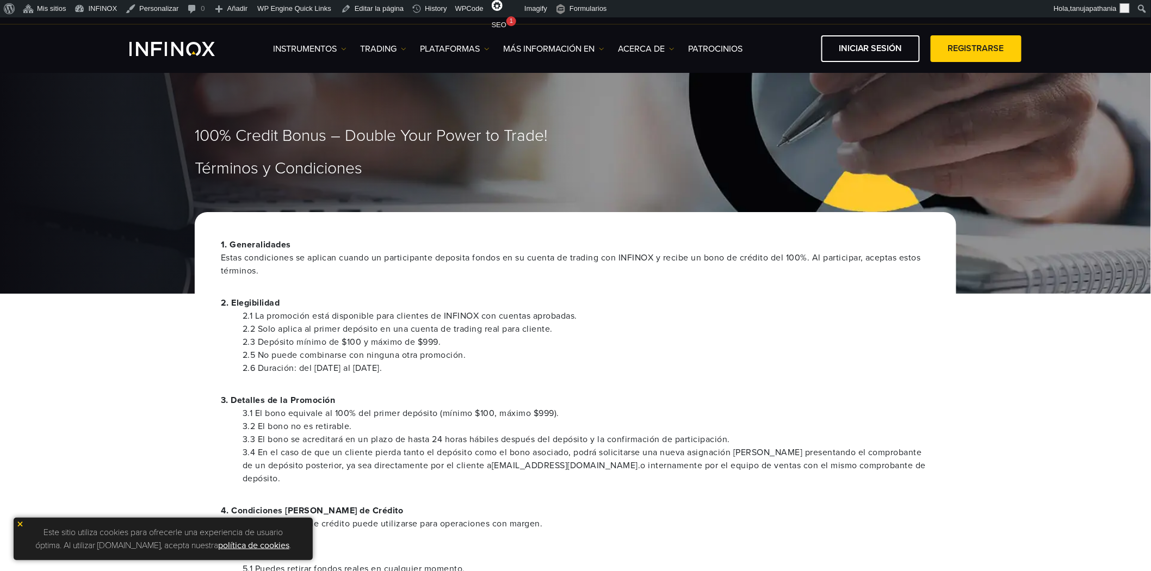
drag, startPoint x: 487, startPoint y: 362, endPoint x: 284, endPoint y: 310, distance: 209.3
click at [294, 336] on ul "2.1 La promoción está disponible para clientes de INFINOX con cuentas aprobadas…" at bounding box center [575, 341] width 709 height 65
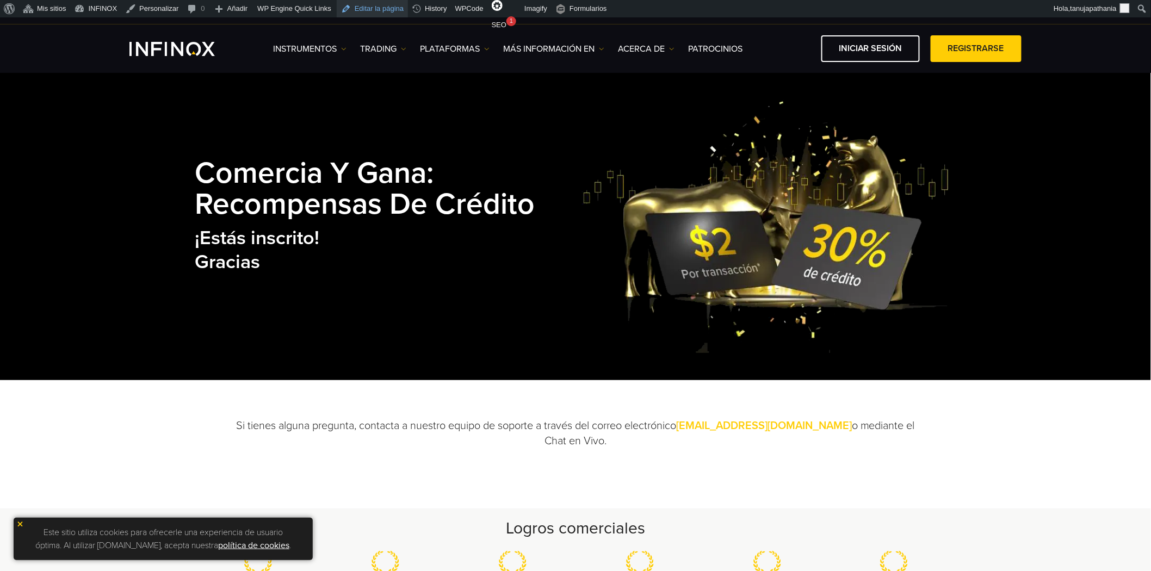
click at [365, 9] on link "Editar la página" at bounding box center [372, 8] width 71 height 17
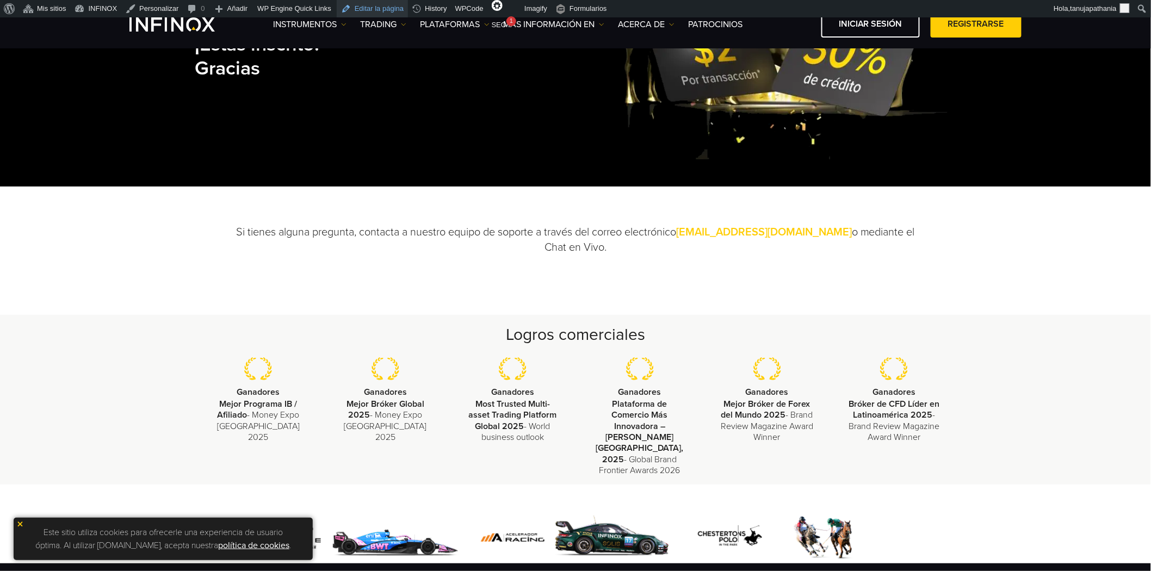
scroll to position [302, 0]
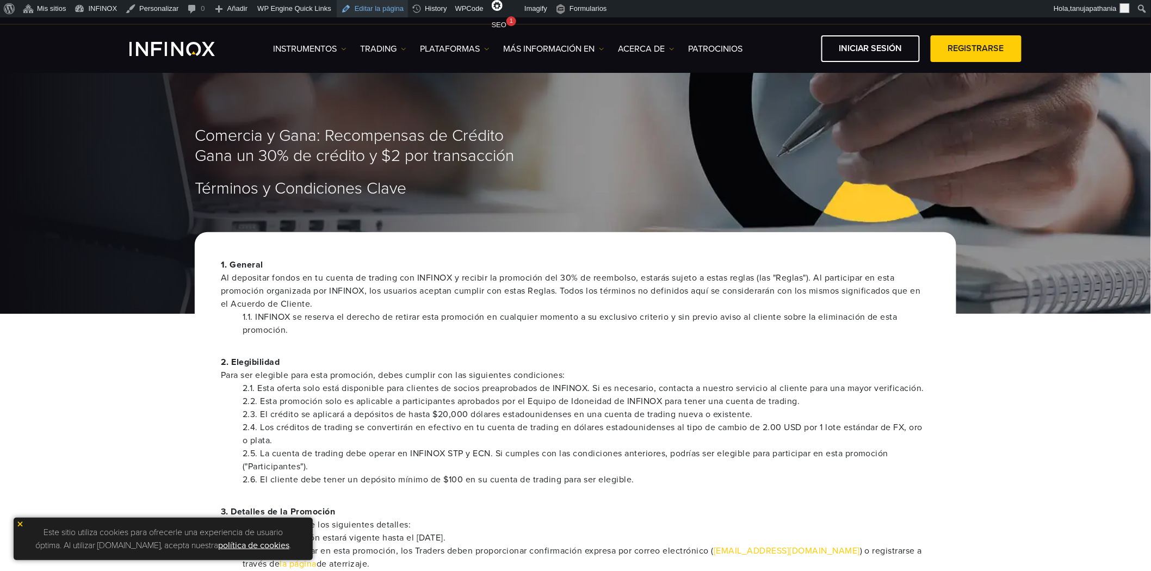
click at [371, 4] on link "Editar la página" at bounding box center [372, 8] width 71 height 17
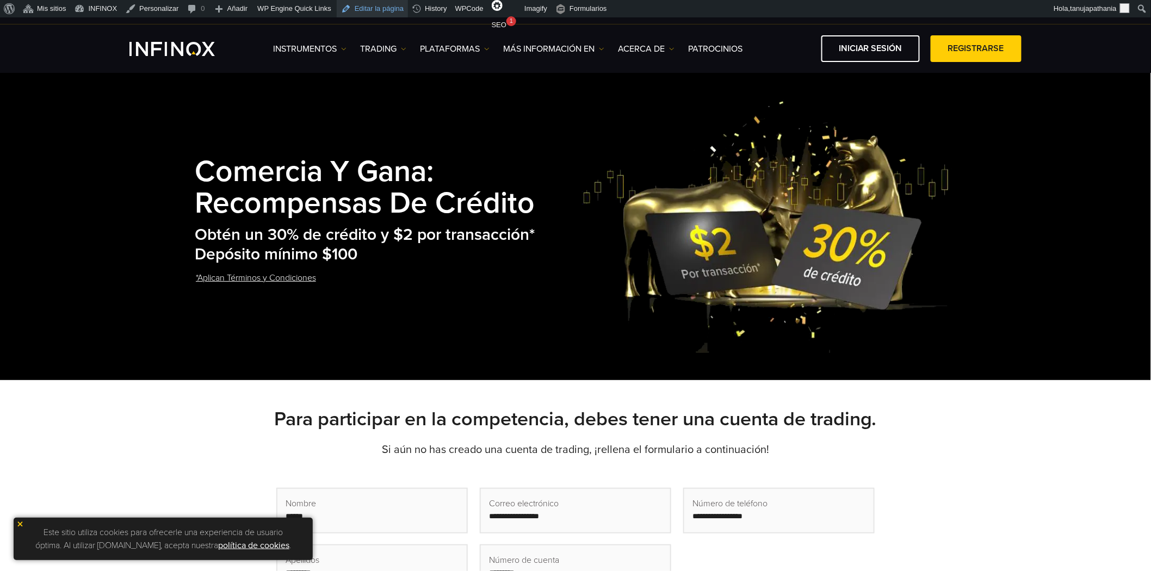
drag, startPoint x: 363, startPoint y: 7, endPoint x: 379, endPoint y: 7, distance: 15.8
click at [363, 7] on link "Editar la página" at bounding box center [372, 8] width 71 height 17
